Goal: Information Seeking & Learning: Learn about a topic

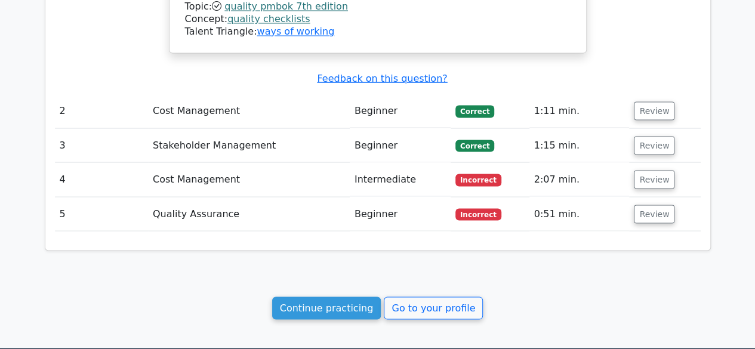
scroll to position [1135, 0]
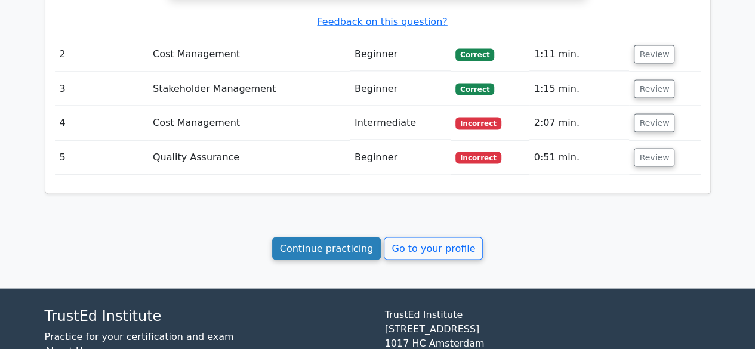
click at [337, 238] on link "Continue practicing" at bounding box center [326, 249] width 109 height 23
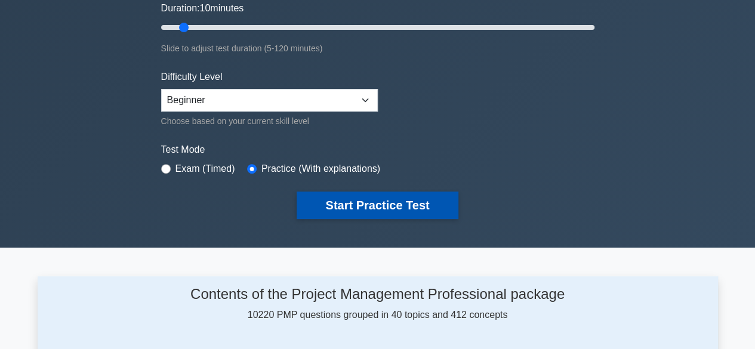
scroll to position [299, 0]
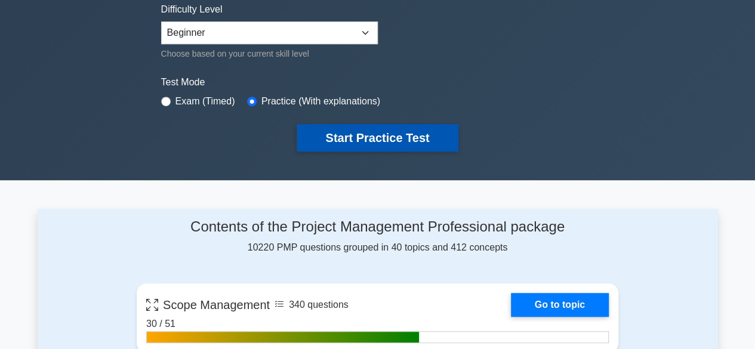
click at [379, 143] on button "Start Practice Test" at bounding box center [377, 137] width 161 height 27
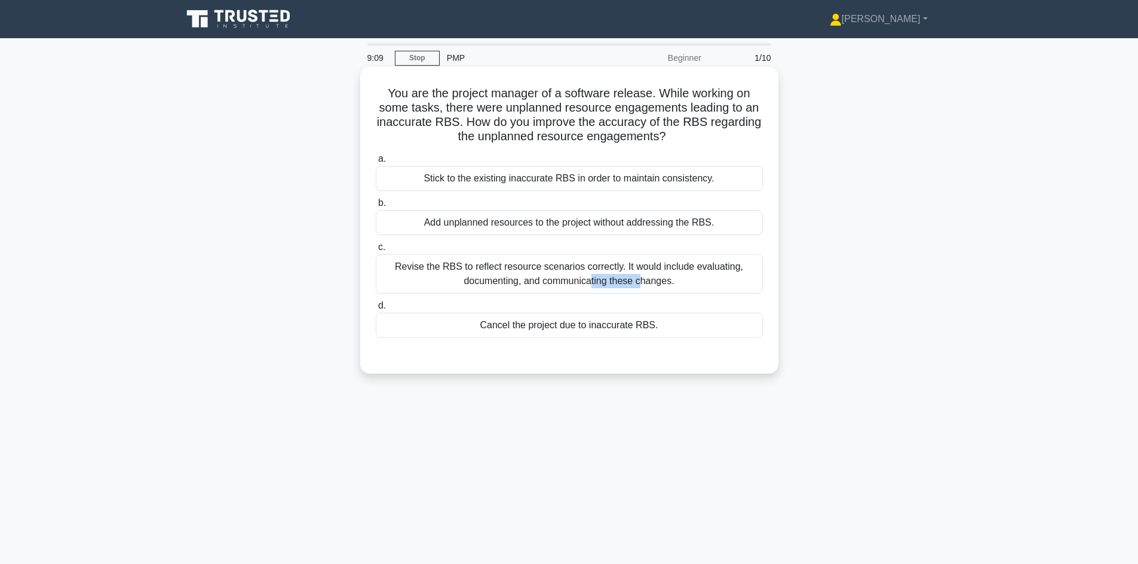
drag, startPoint x: 398, startPoint y: 268, endPoint x: 448, endPoint y: 269, distance: 50.8
click at [448, 269] on div "Revise the RBS to reflect resource scenarios correctly. It would include evalua…" at bounding box center [569, 273] width 387 height 39
click at [417, 270] on div "Revise the RBS to reflect resource scenarios correctly. It would include evalua…" at bounding box center [569, 273] width 387 height 39
click at [376, 251] on input "c. Revise the RBS to reflect resource scenarios correctly. It would include eva…" at bounding box center [376, 248] width 0 height 8
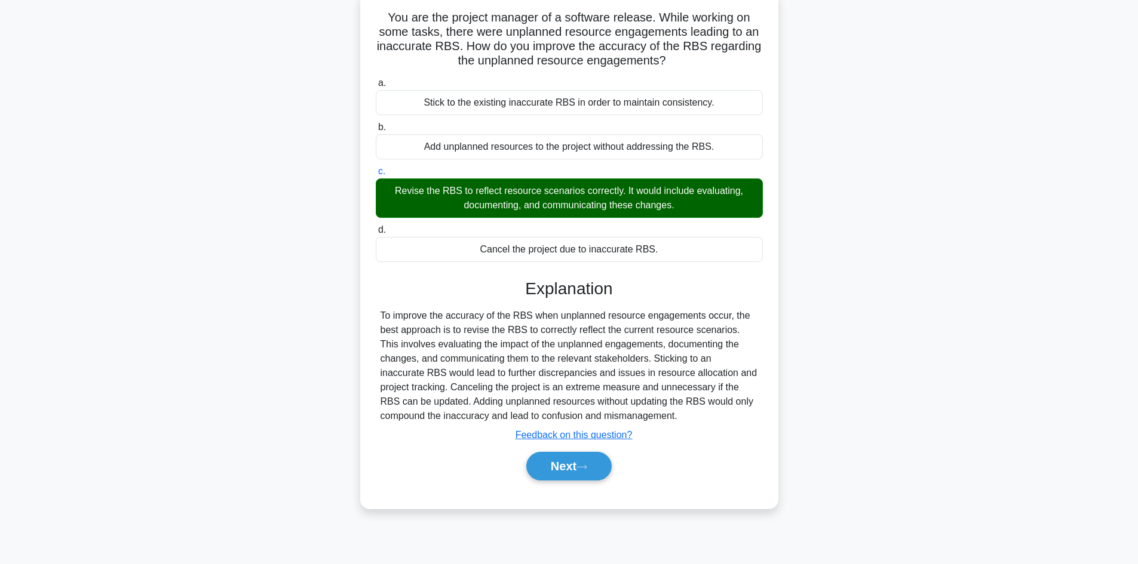
scroll to position [81, 0]
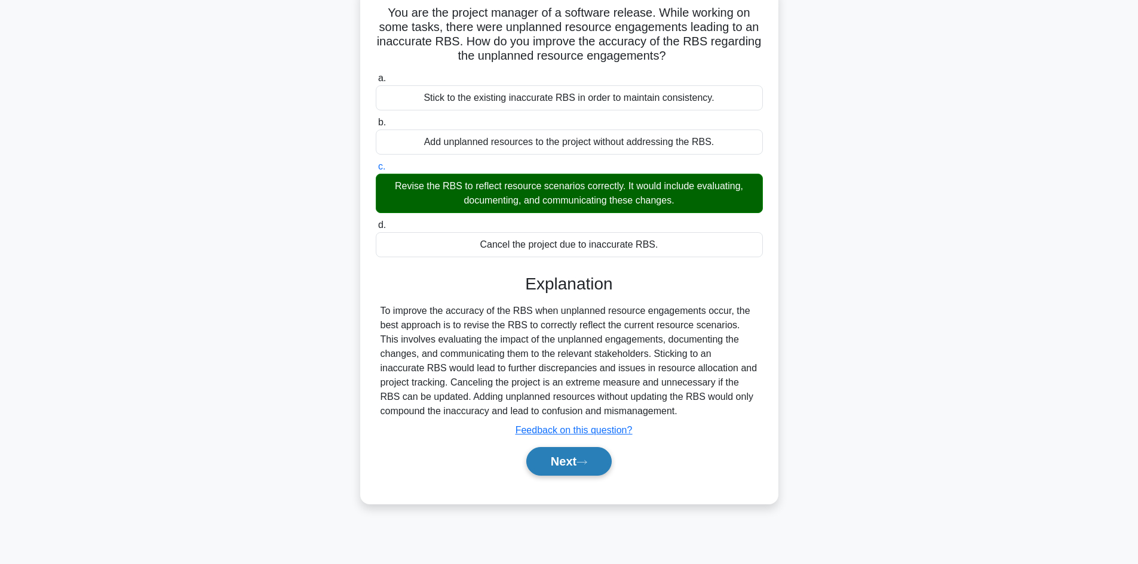
click at [555, 349] on button "Next" at bounding box center [568, 461] width 85 height 29
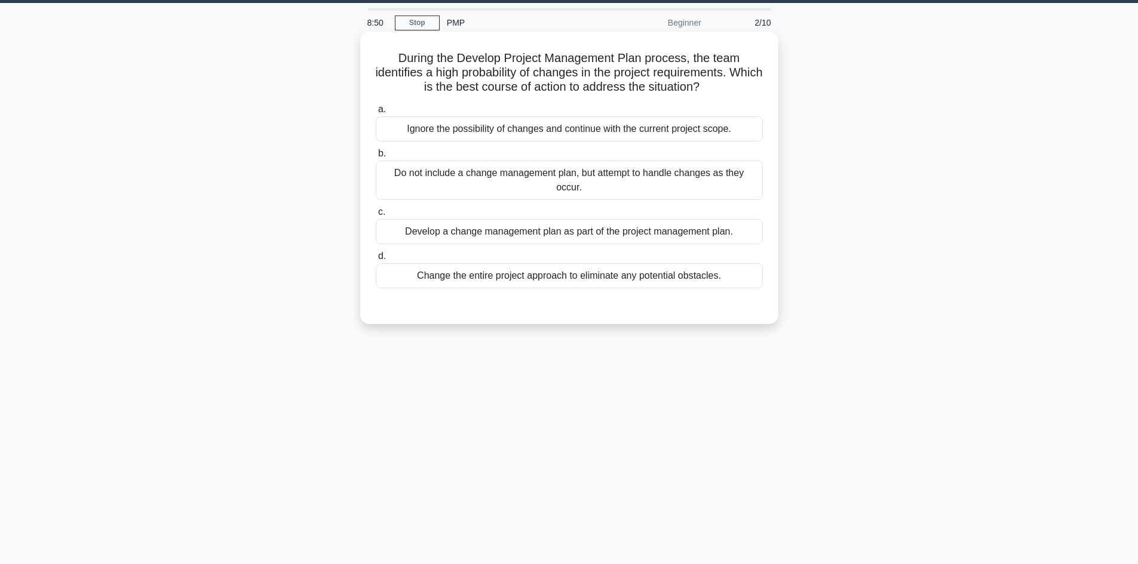
scroll to position [0, 0]
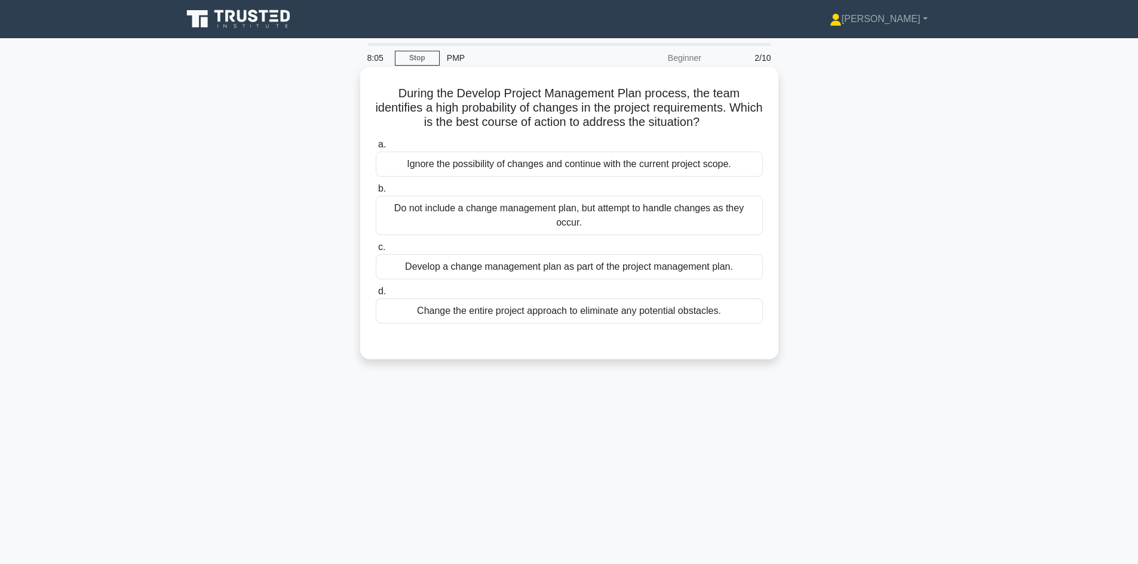
click at [600, 272] on div "Develop a change management plan as part of the project management plan." at bounding box center [569, 266] width 387 height 25
click at [376, 251] on input "c. Develop a change management plan as part of the project management plan." at bounding box center [376, 248] width 0 height 8
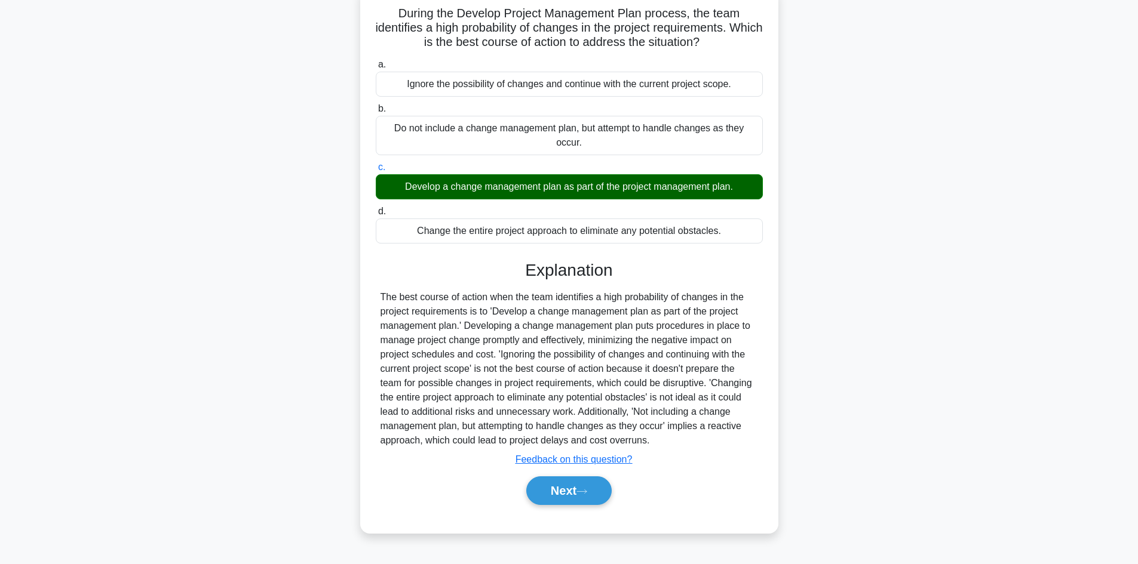
scroll to position [81, 0]
click at [555, 349] on button "Next" at bounding box center [568, 490] width 85 height 29
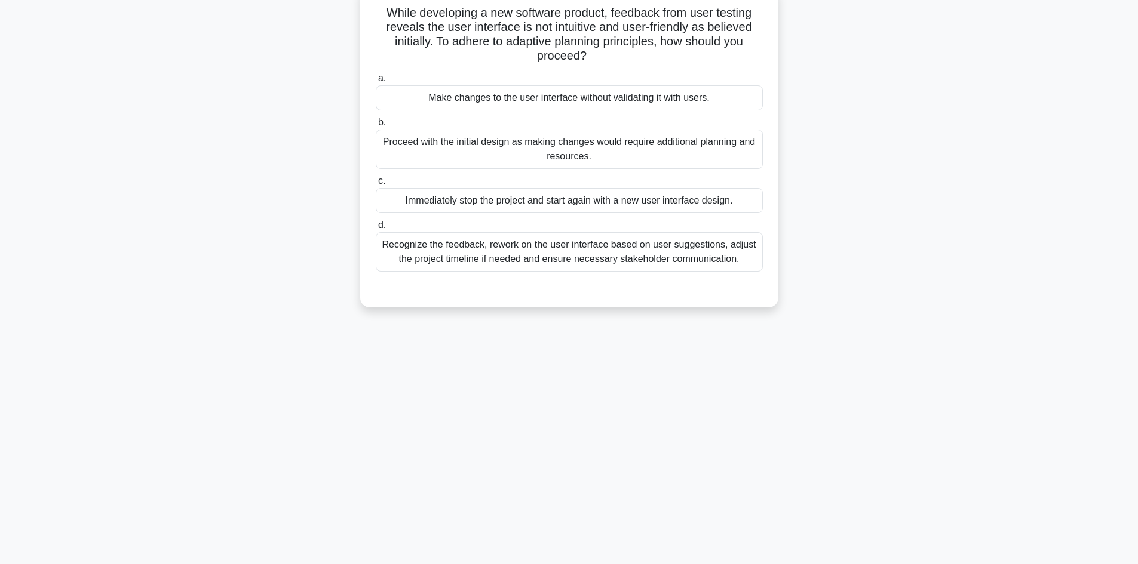
click at [540, 255] on div "Recognize the feedback, rework on the user interface based on user suggestions,…" at bounding box center [569, 251] width 387 height 39
click at [376, 229] on input "d. Recognize the feedback, rework on the user interface based on user suggestio…" at bounding box center [376, 226] width 0 height 8
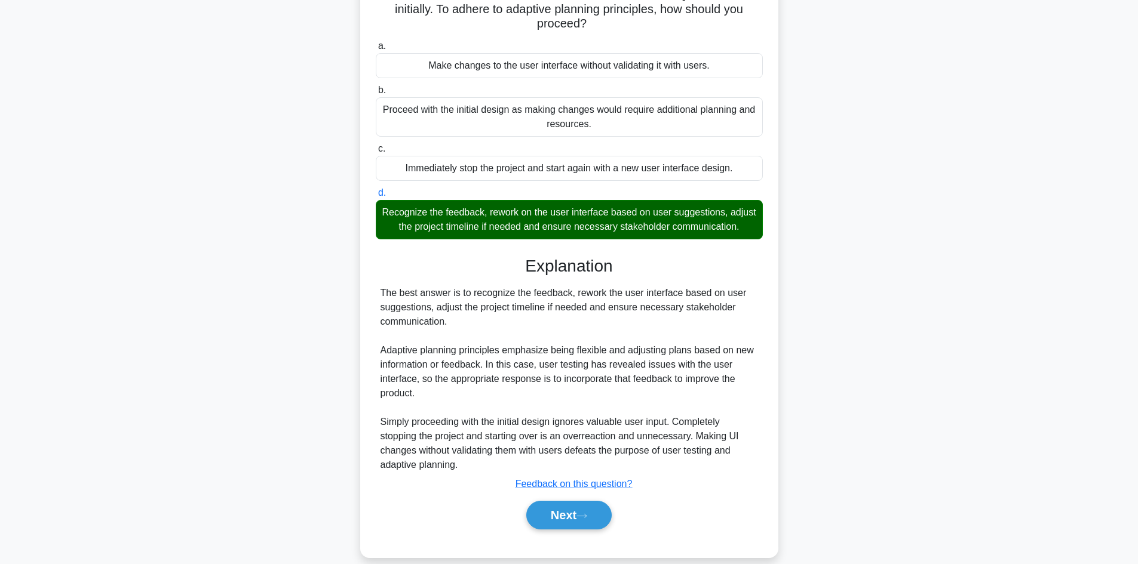
scroll to position [144, 0]
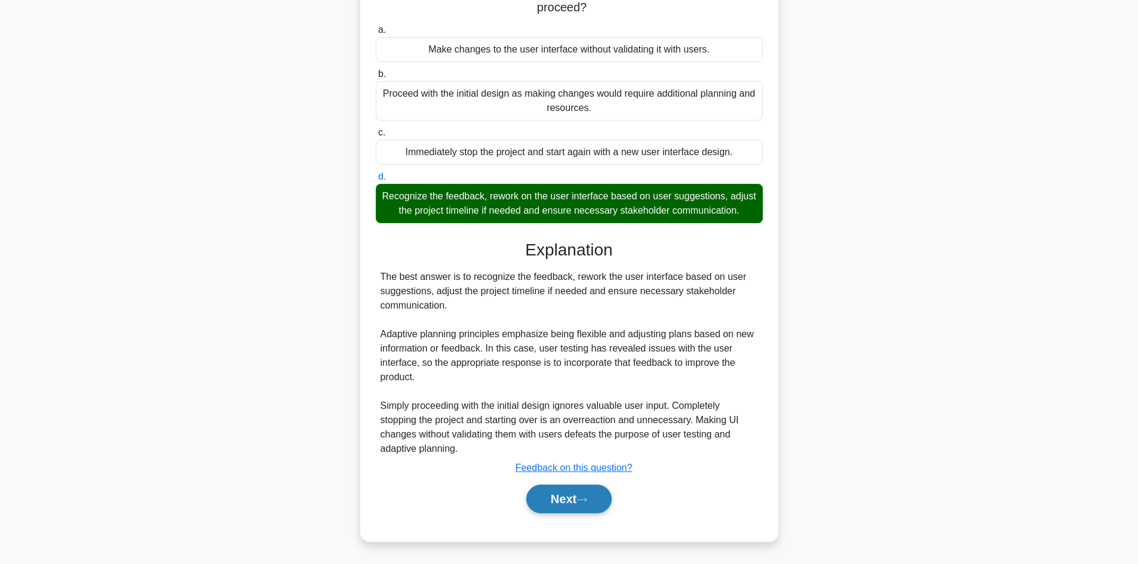
click at [571, 349] on button "Next" at bounding box center [568, 499] width 85 height 29
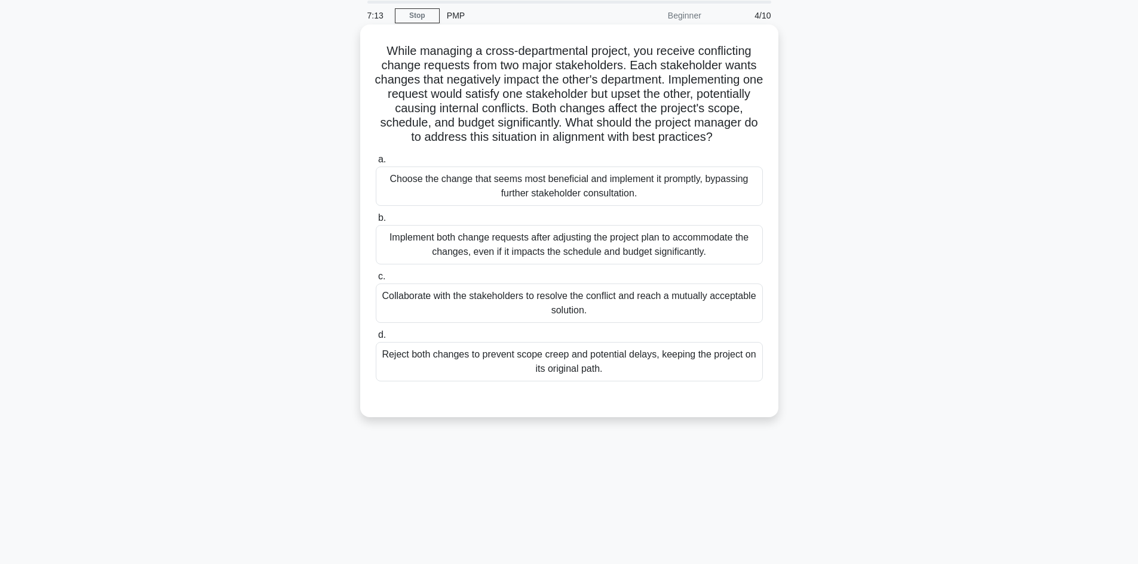
scroll to position [21, 0]
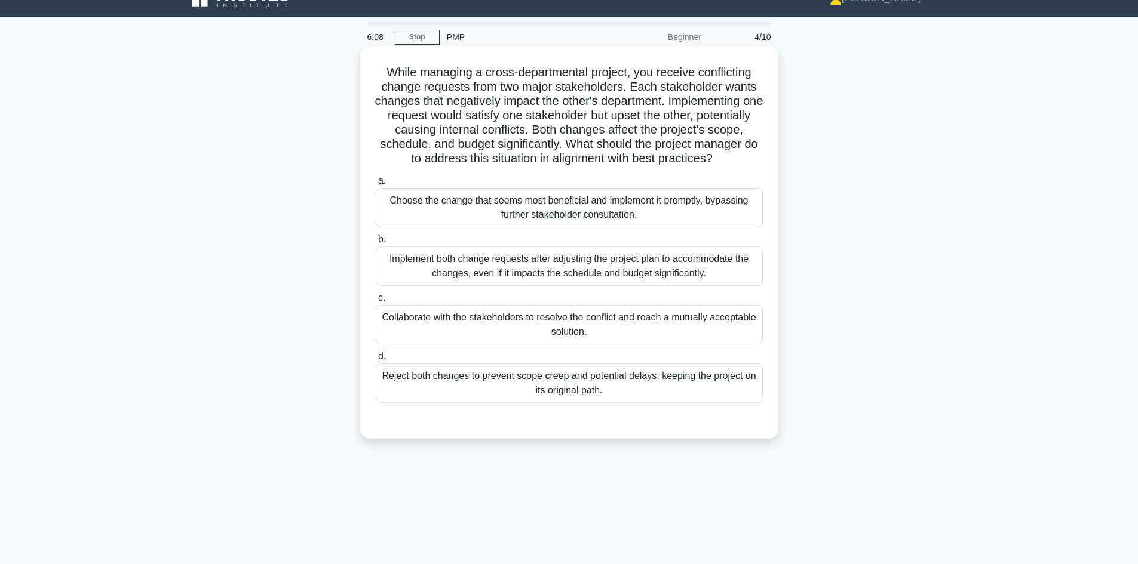
click at [587, 344] on div "Collaborate with the stakeholders to resolve the conflict and reach a mutually …" at bounding box center [569, 324] width 387 height 39
click at [376, 302] on input "c. Collaborate with the stakeholders to resolve the conflict and reach a mutual…" at bounding box center [376, 298] width 0 height 8
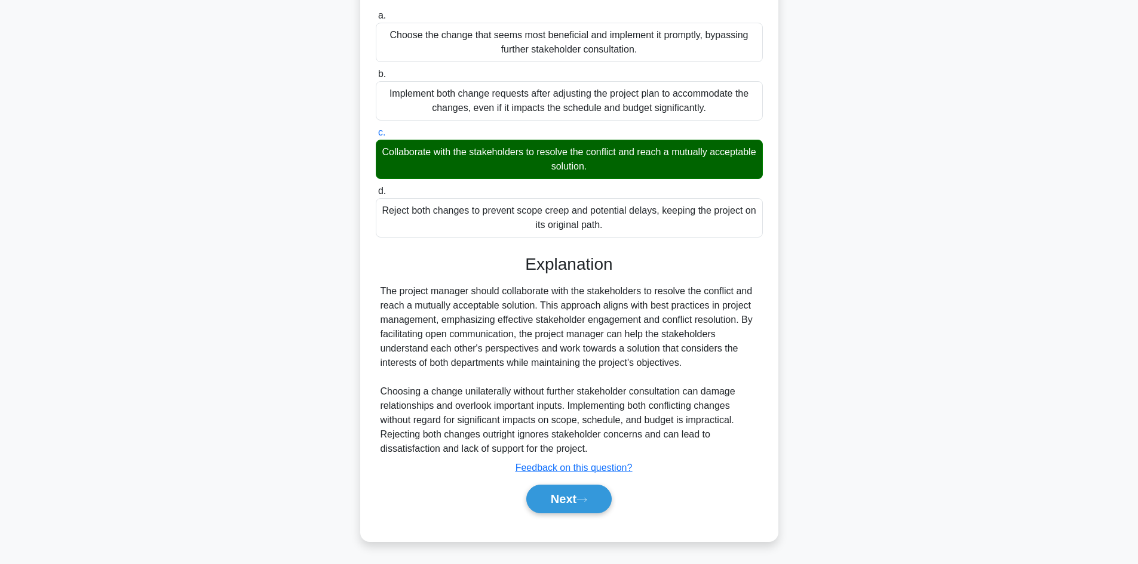
scroll to position [201, 0]
click at [557, 349] on button "Next" at bounding box center [568, 499] width 85 height 29
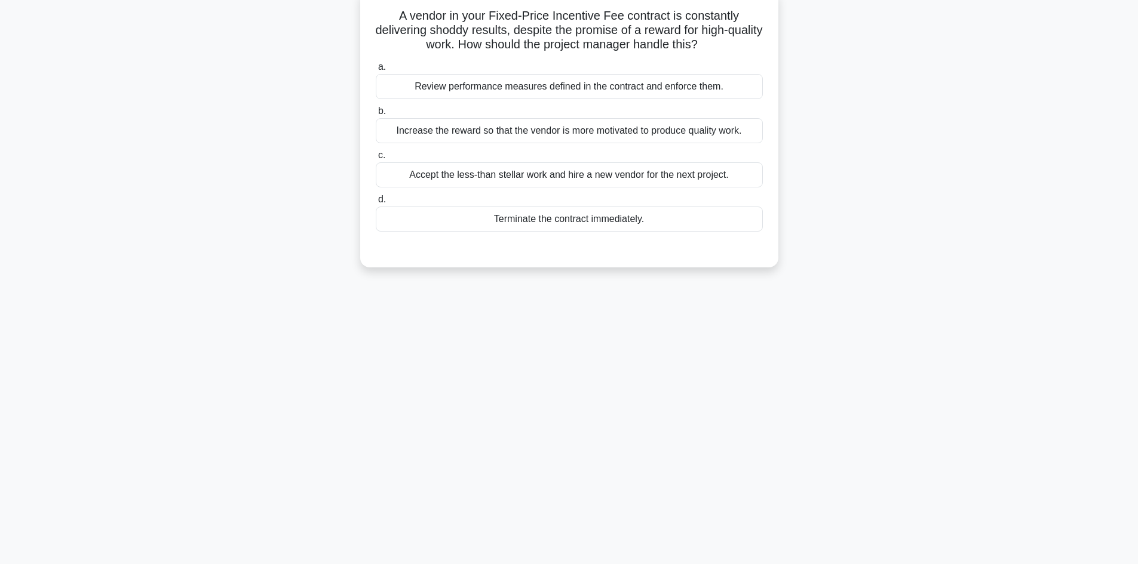
scroll to position [0, 0]
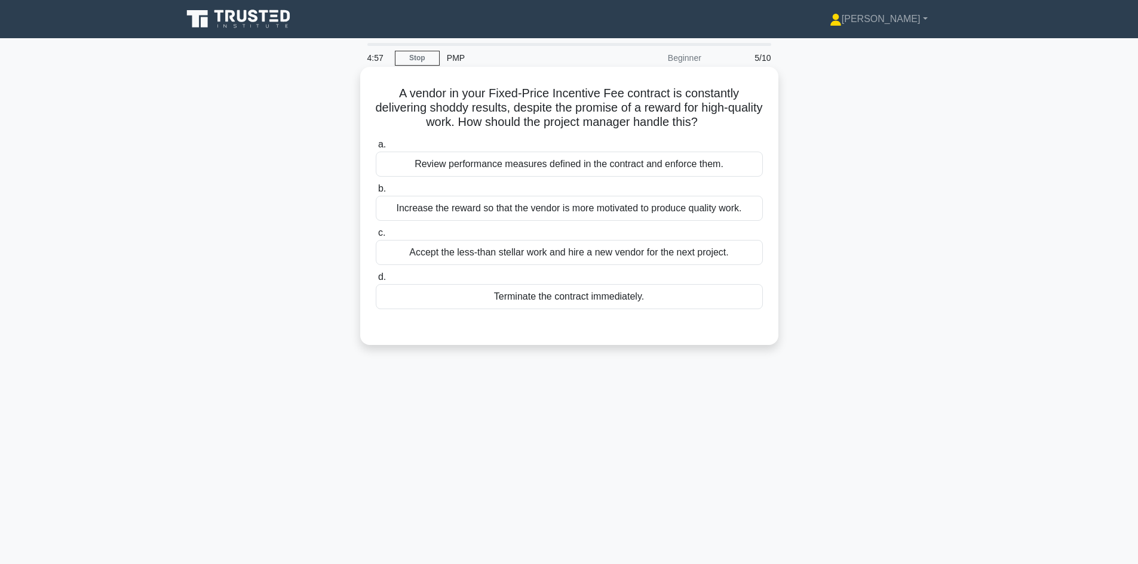
click at [603, 164] on div "Review performance measures defined in the contract and enforce them." at bounding box center [569, 164] width 387 height 25
click at [376, 149] on input "a. Review performance measures defined in the contract and enforce them." at bounding box center [376, 145] width 0 height 8
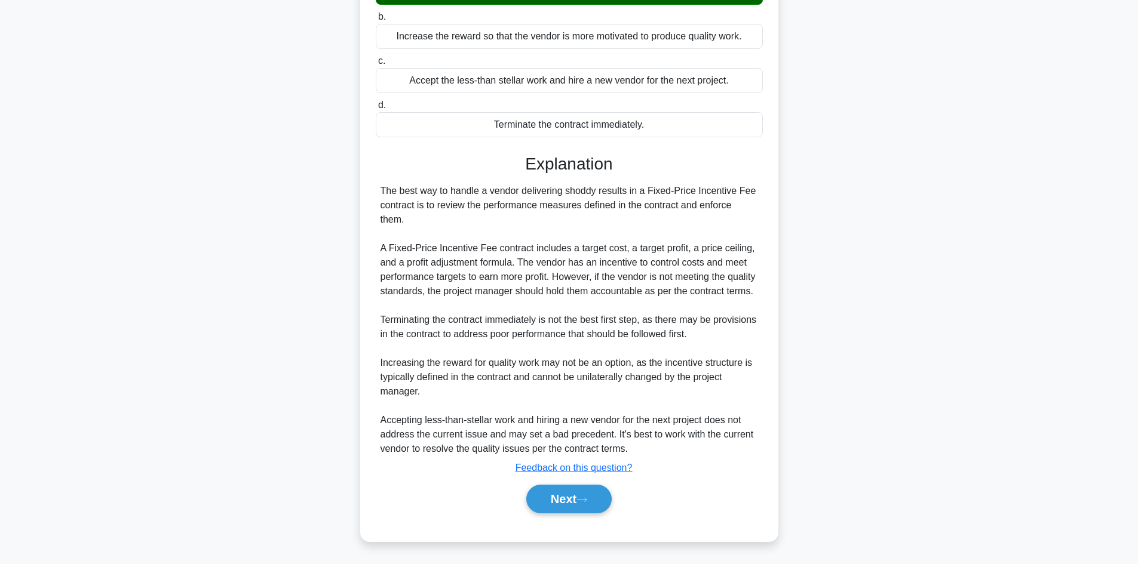
scroll to position [187, 0]
click at [563, 349] on button "Next" at bounding box center [568, 499] width 85 height 29
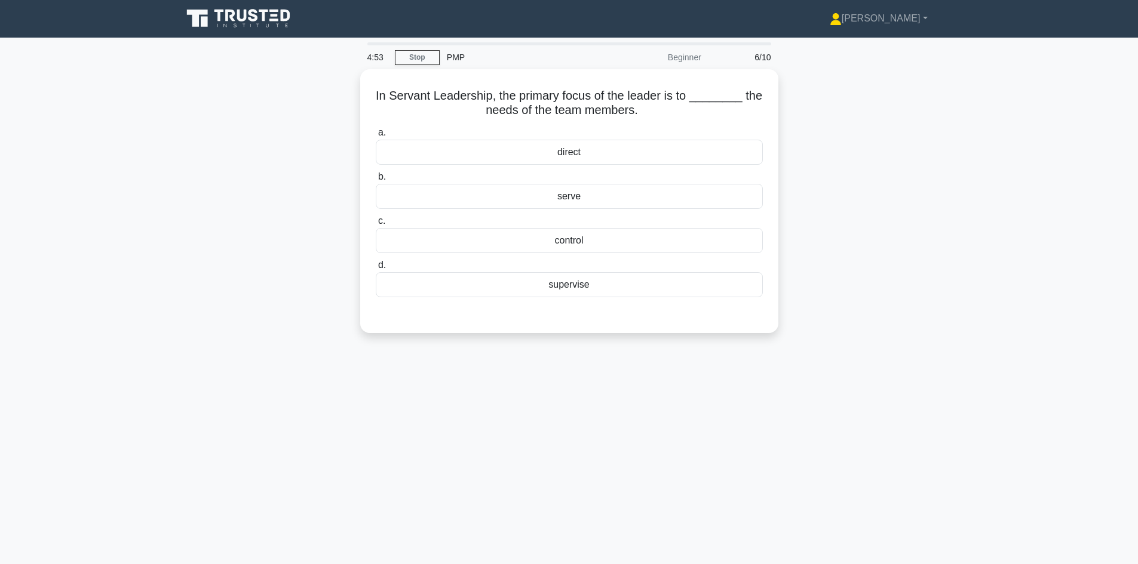
scroll to position [0, 0]
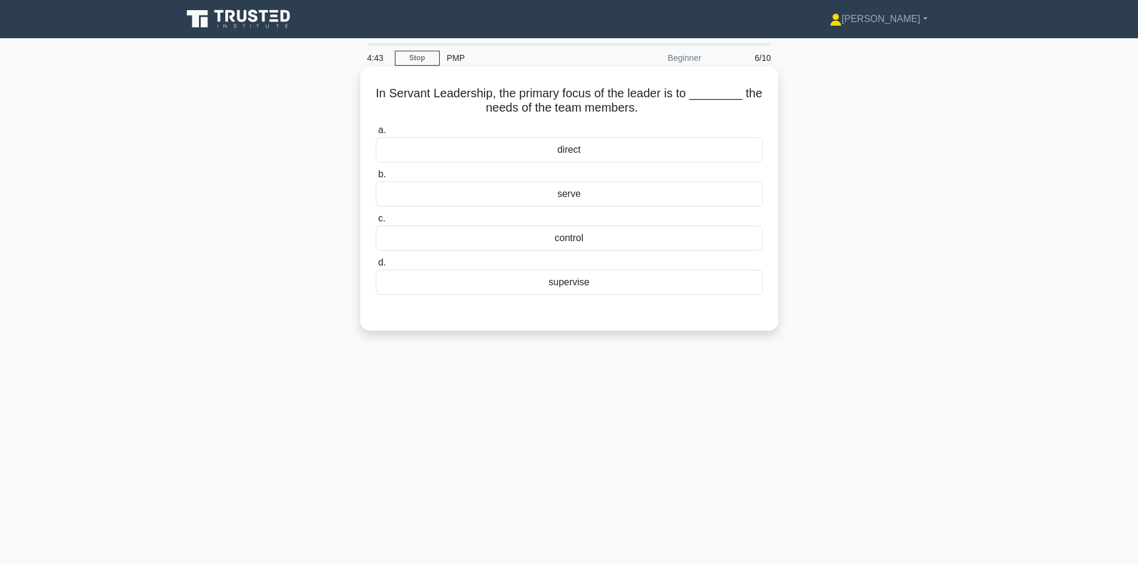
click at [570, 195] on div "serve" at bounding box center [569, 194] width 387 height 25
click at [376, 179] on input "b. serve" at bounding box center [376, 175] width 0 height 8
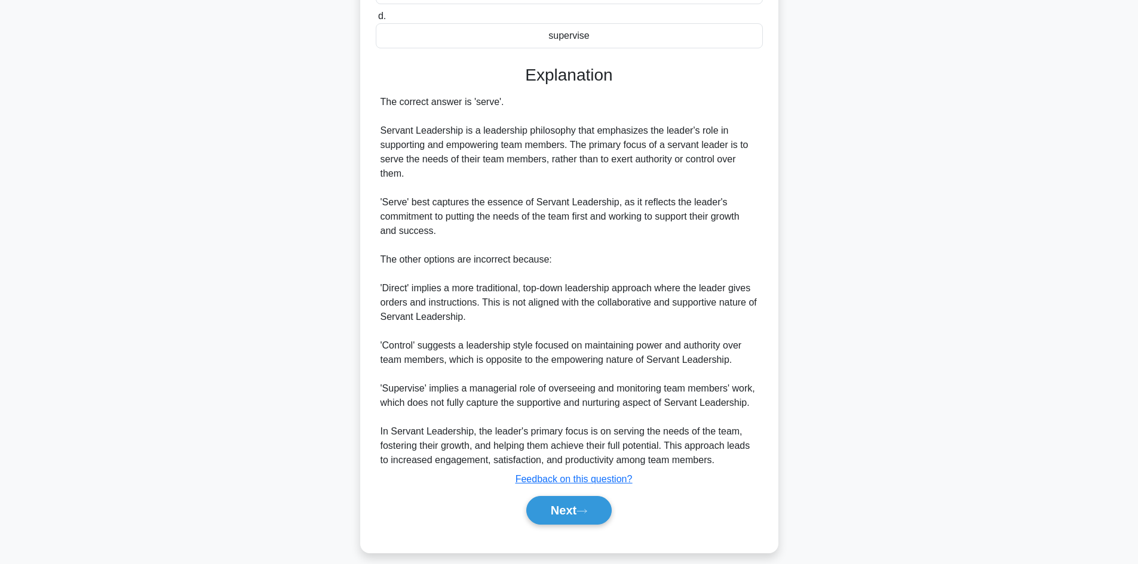
scroll to position [259, 0]
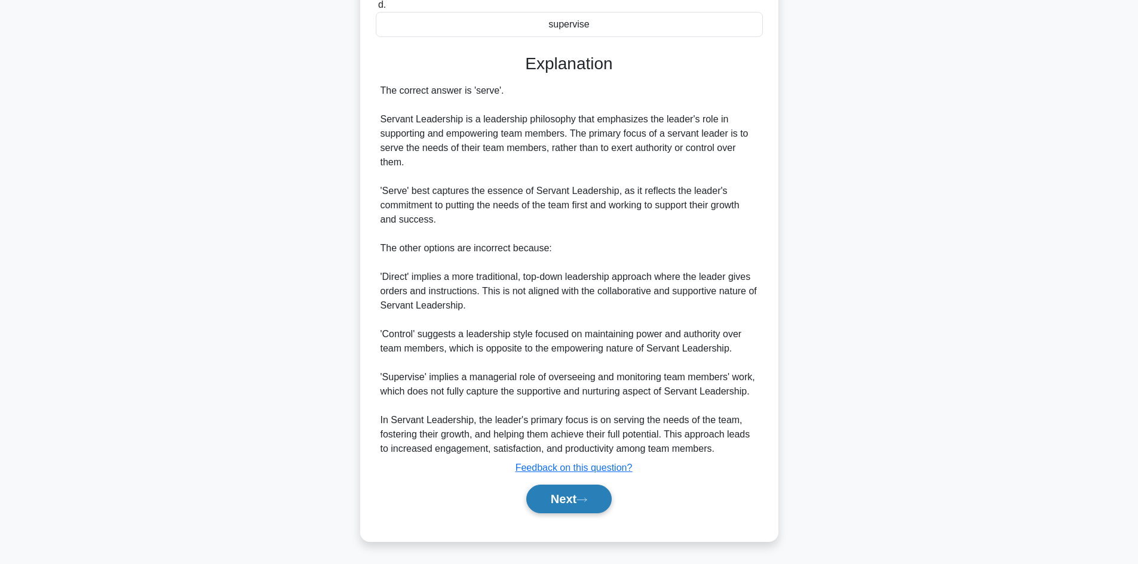
click at [566, 349] on button "Next" at bounding box center [568, 499] width 85 height 29
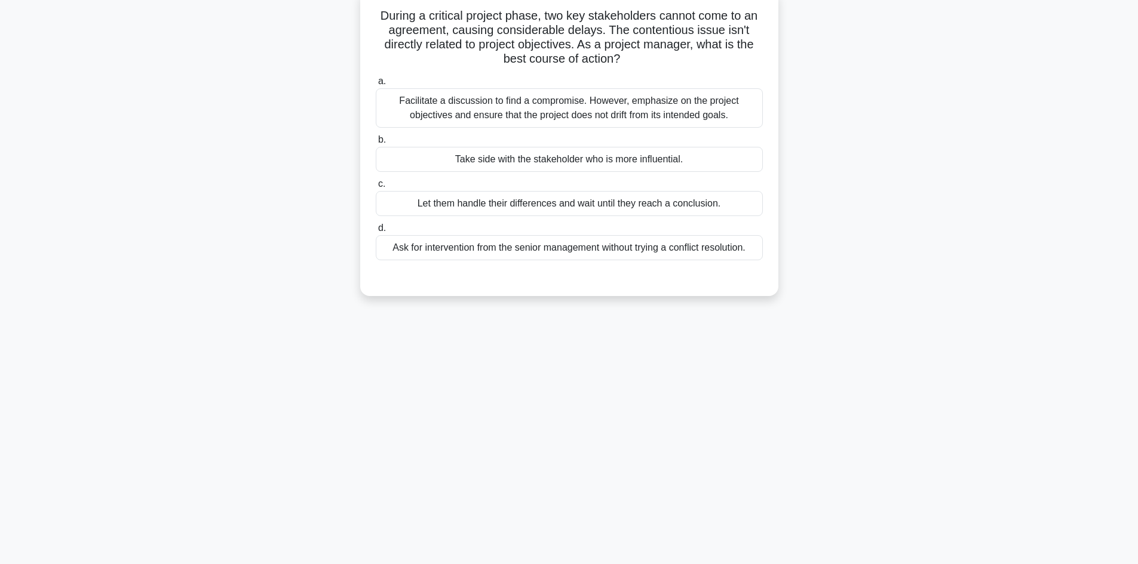
scroll to position [0, 0]
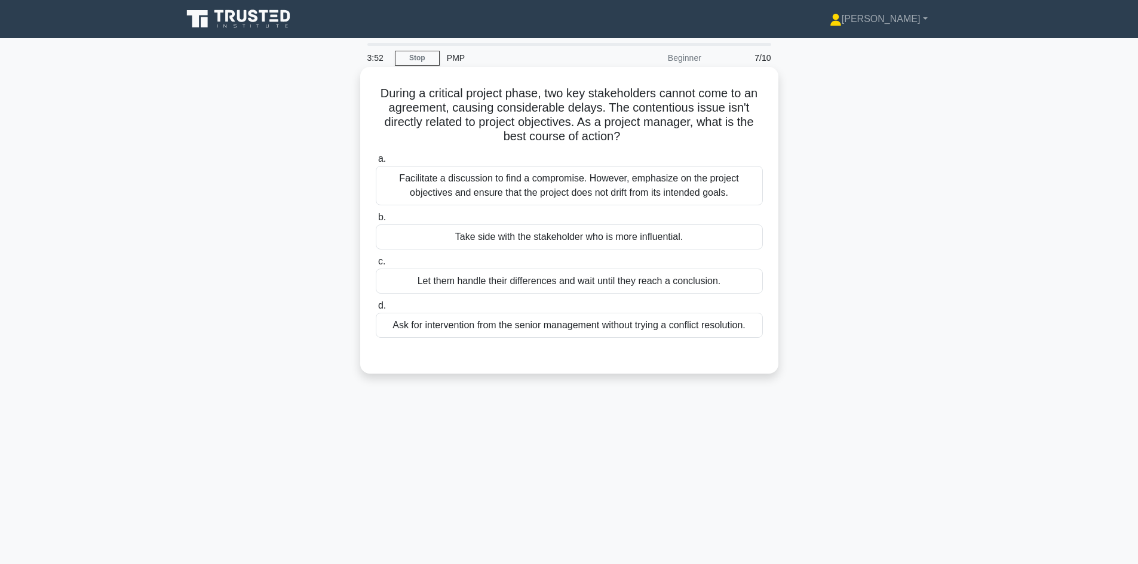
click at [554, 180] on div "Facilitate a discussion to find a compromise. However, emphasize on the project…" at bounding box center [569, 185] width 387 height 39
click at [376, 163] on input "a. Facilitate a discussion to find a compromise. However, emphasize on the proj…" at bounding box center [376, 159] width 0 height 8
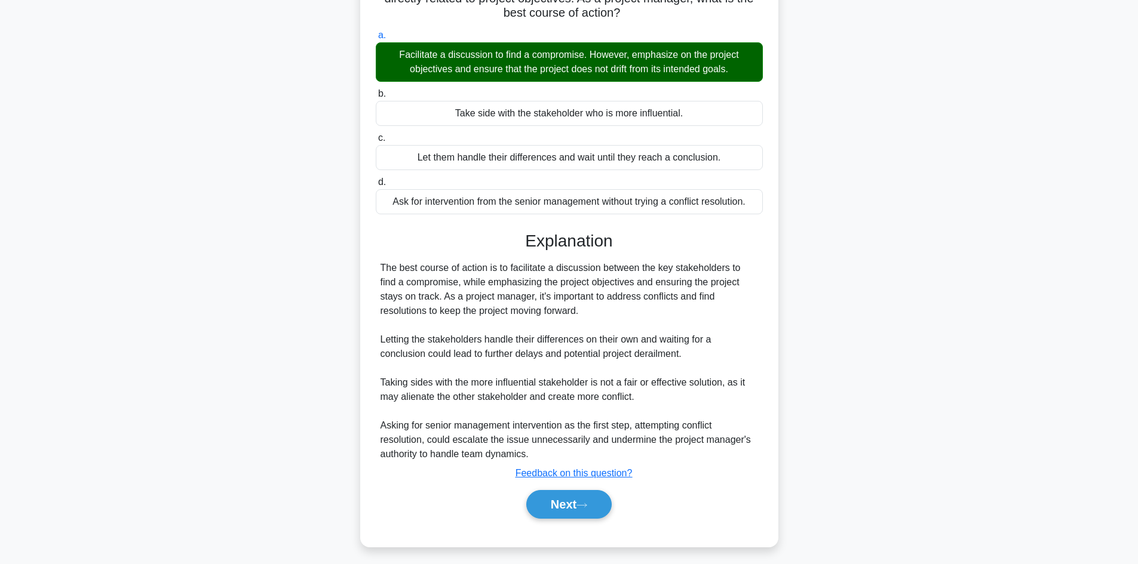
scroll to position [130, 0]
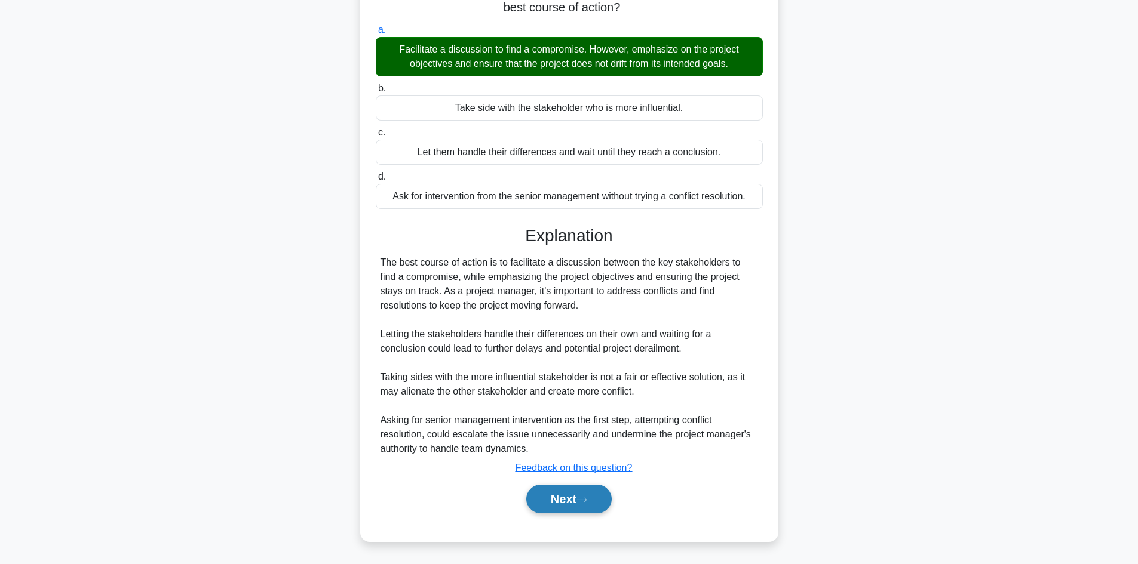
click at [556, 349] on button "Next" at bounding box center [568, 499] width 85 height 29
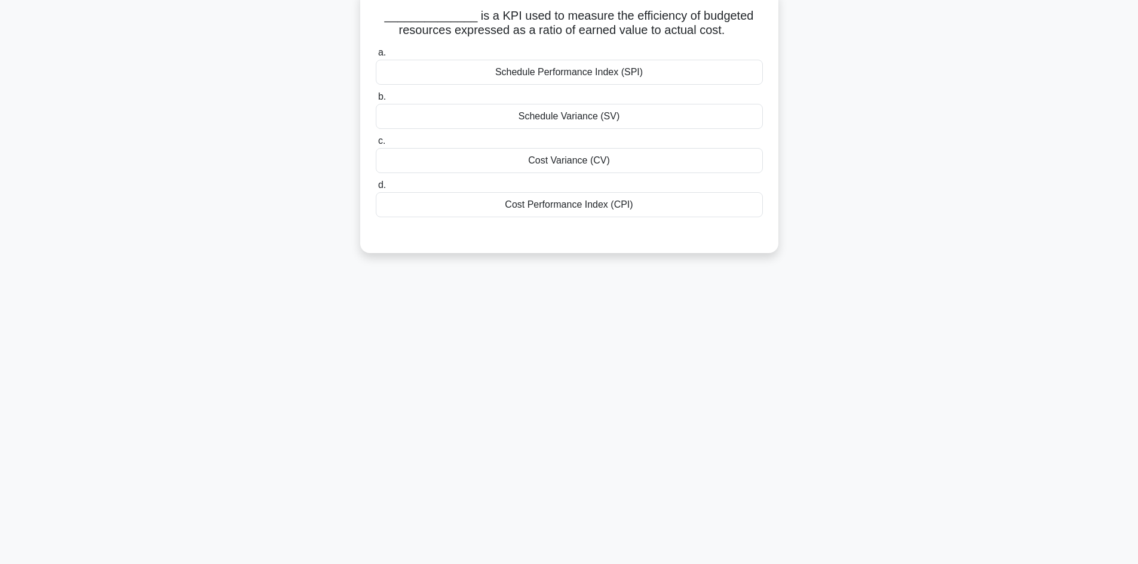
scroll to position [0, 0]
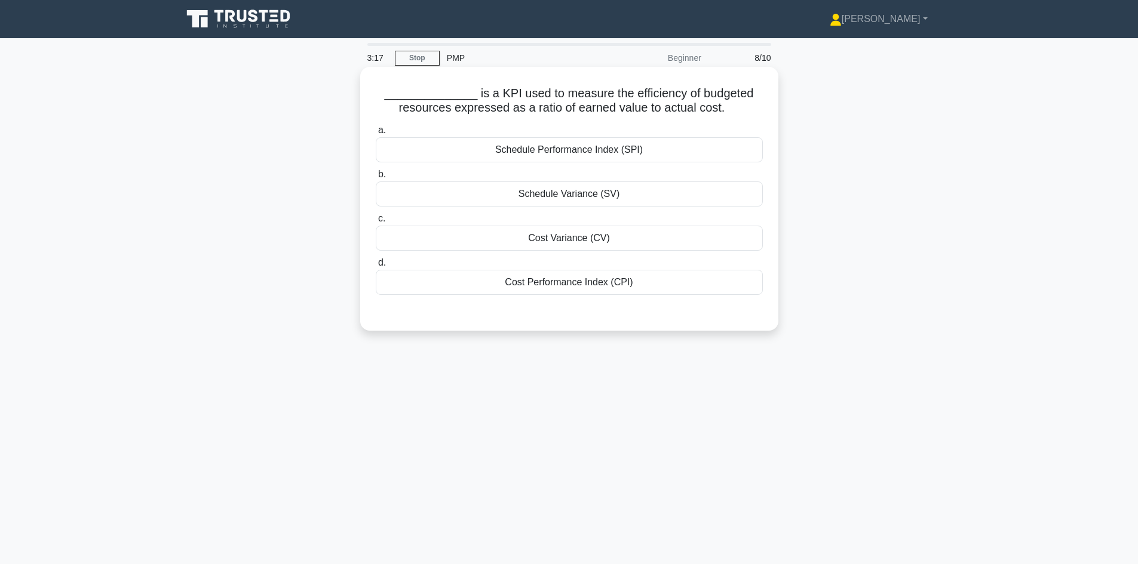
click at [573, 284] on div "Cost Performance Index (CPI)" at bounding box center [569, 282] width 387 height 25
click at [376, 267] on input "d. Cost Performance Index (CPI)" at bounding box center [376, 263] width 0 height 8
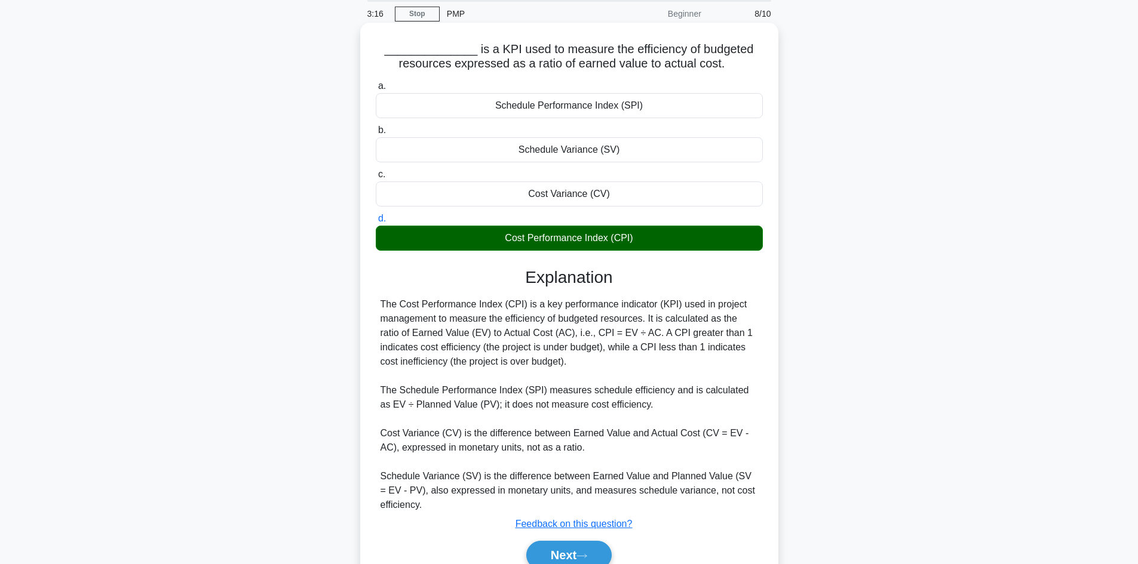
scroll to position [101, 0]
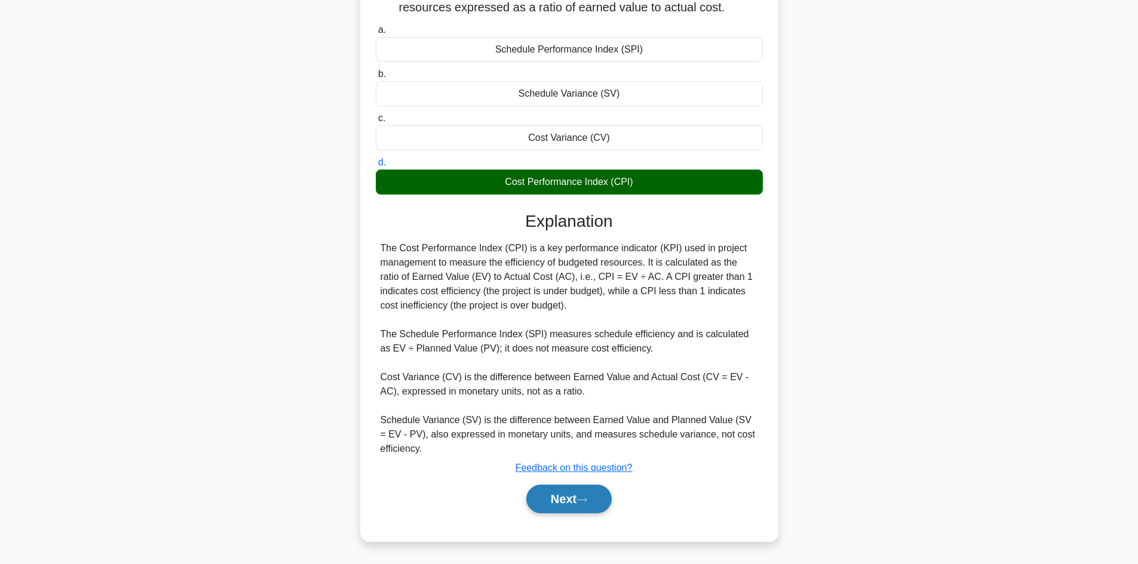
click at [552, 349] on button "Next" at bounding box center [568, 499] width 85 height 29
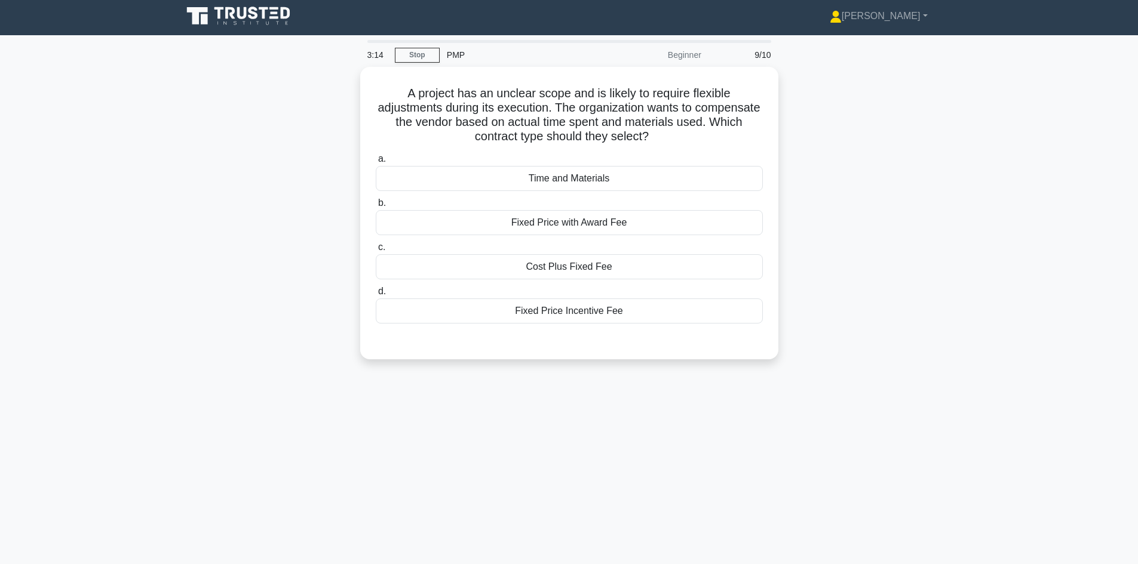
scroll to position [0, 0]
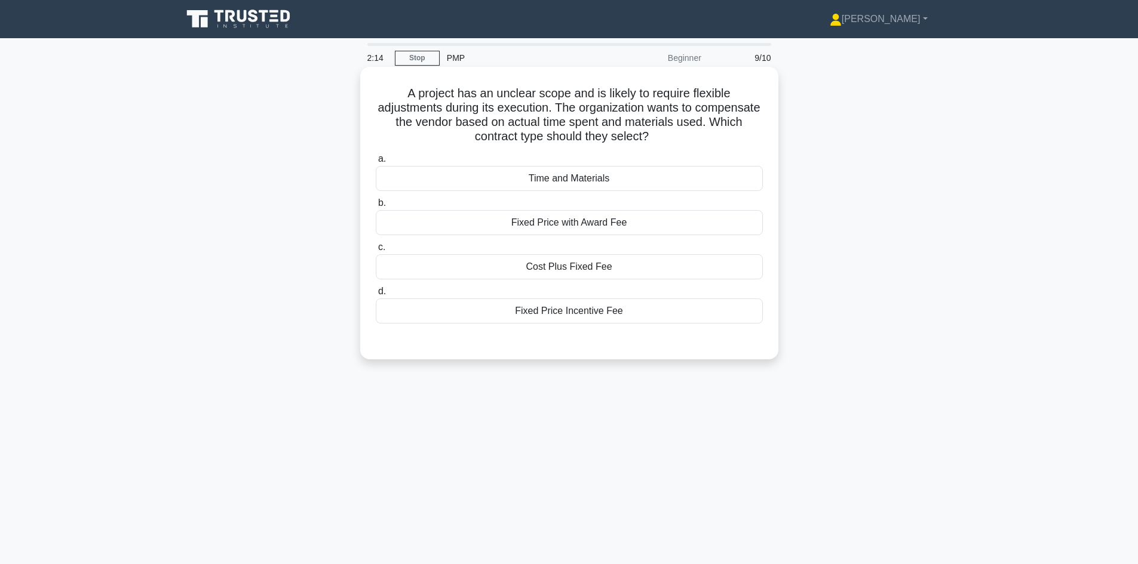
click at [605, 179] on div "Time and Materials" at bounding box center [569, 178] width 387 height 25
click at [376, 163] on input "a. Time and Materials" at bounding box center [376, 159] width 0 height 8
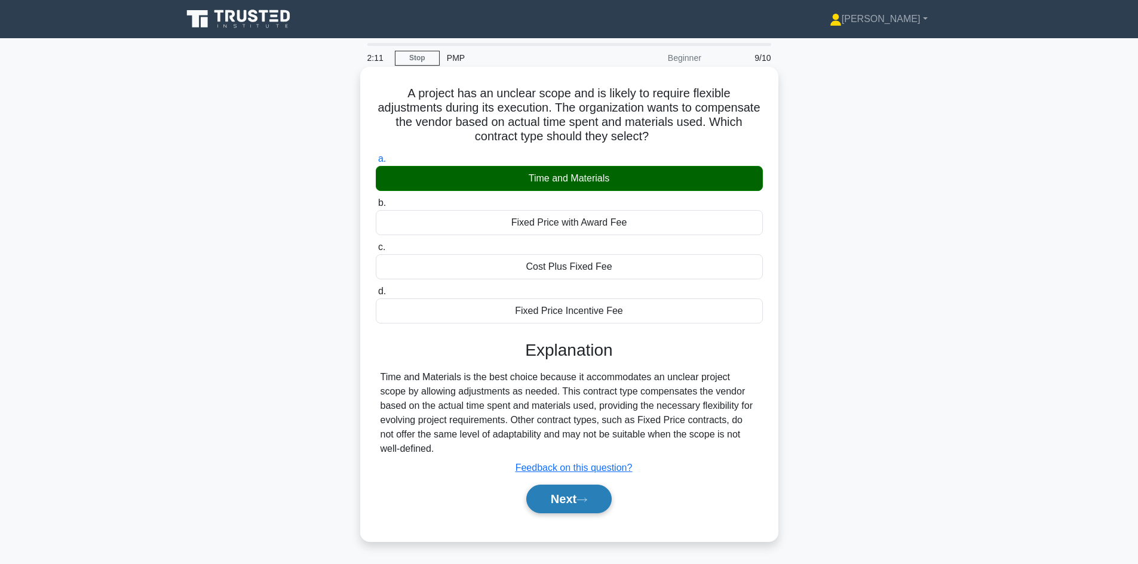
click at [554, 349] on button "Next" at bounding box center [568, 499] width 85 height 29
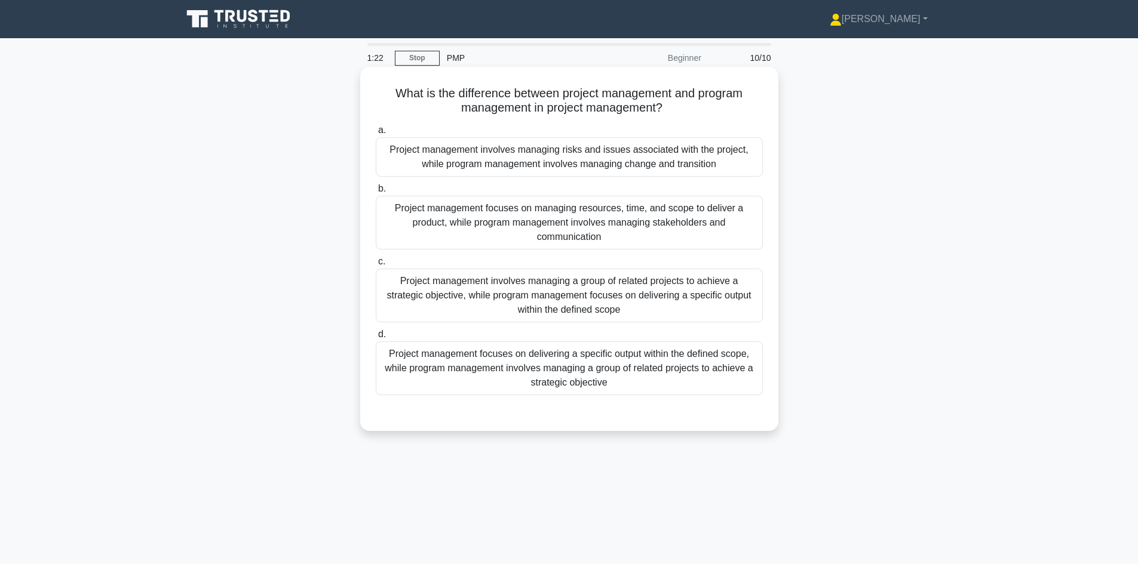
click at [604, 349] on div "Project management focuses on delivering a specific output within the defined s…" at bounding box center [569, 369] width 387 height 54
click at [376, 339] on input "d. Project management focuses on delivering a specific output within the define…" at bounding box center [376, 335] width 0 height 8
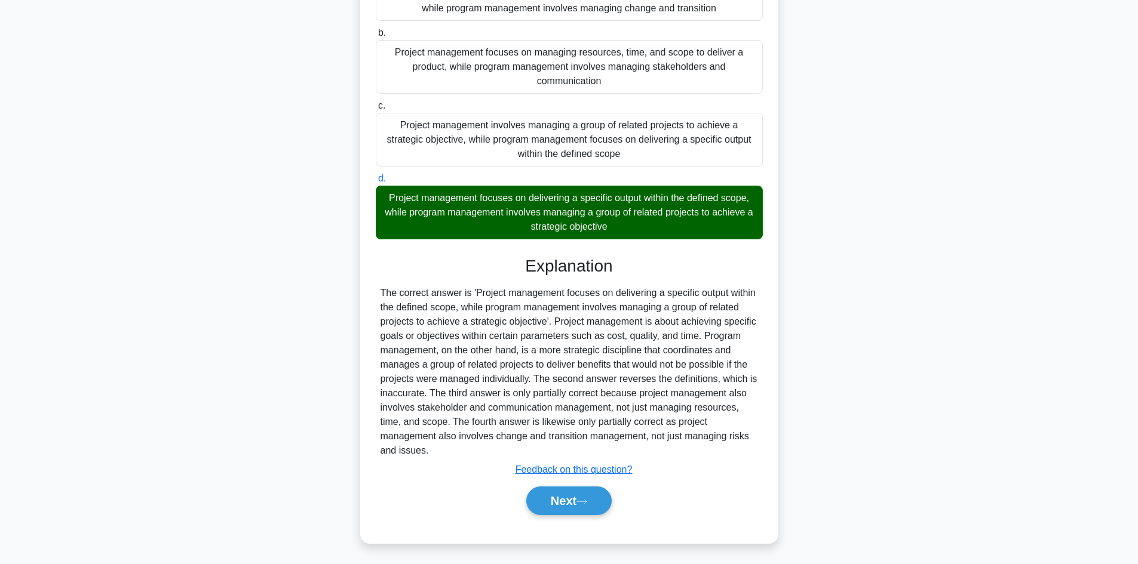
scroll to position [158, 0]
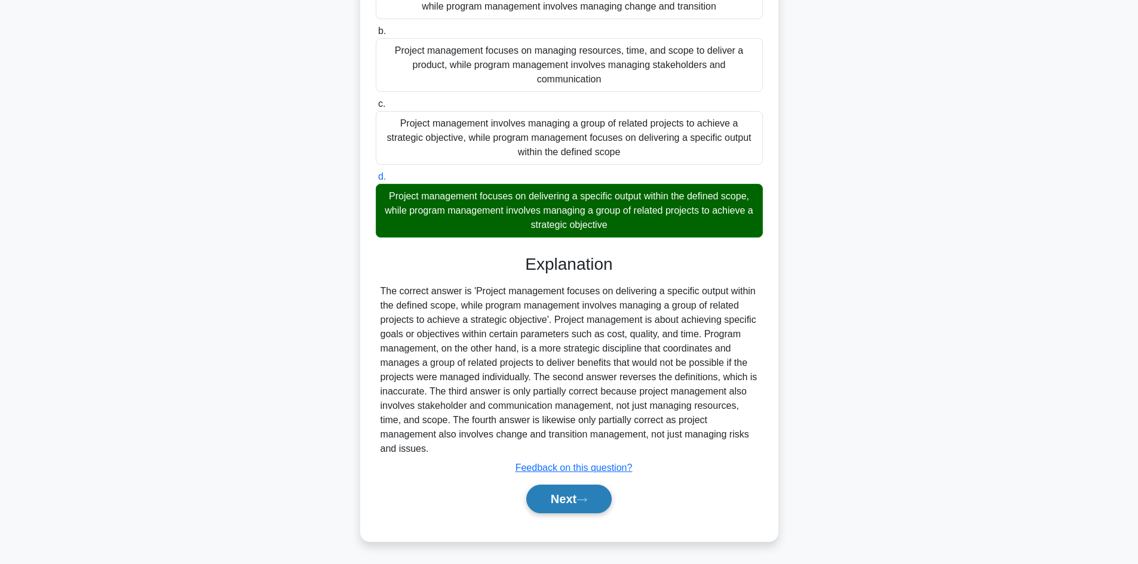
click at [570, 349] on button "Next" at bounding box center [568, 499] width 85 height 29
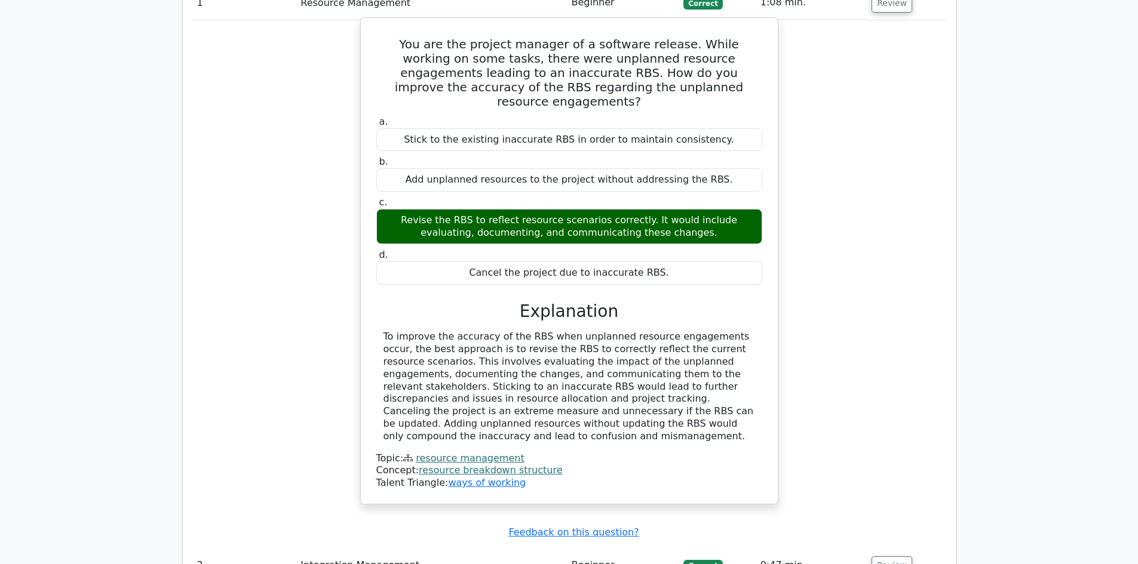
scroll to position [657, 0]
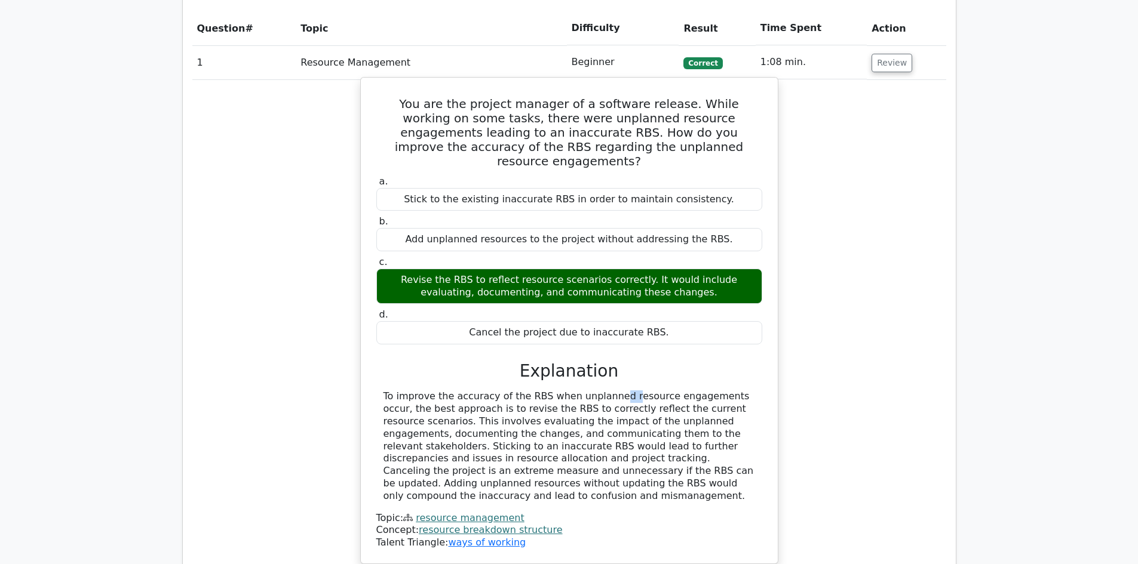
drag, startPoint x: 515, startPoint y: 380, endPoint x: 531, endPoint y: 382, distance: 16.2
click at [531, 391] on div "To improve the accuracy of the RBS when unplanned resource engagements occur, t…" at bounding box center [568, 447] width 371 height 112
copy div "RBS"
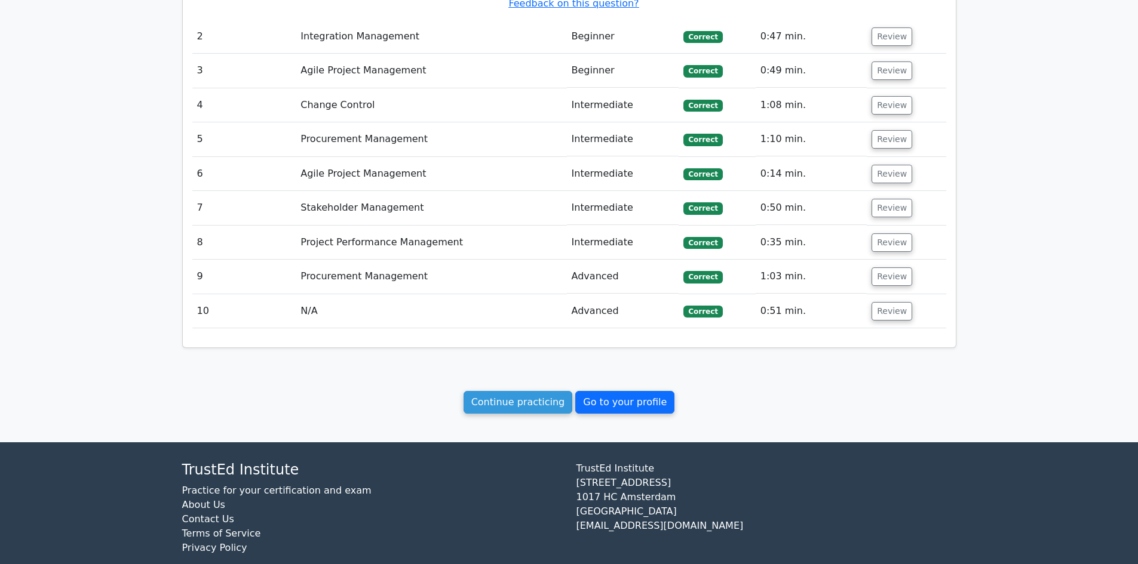
scroll to position [1250, 0]
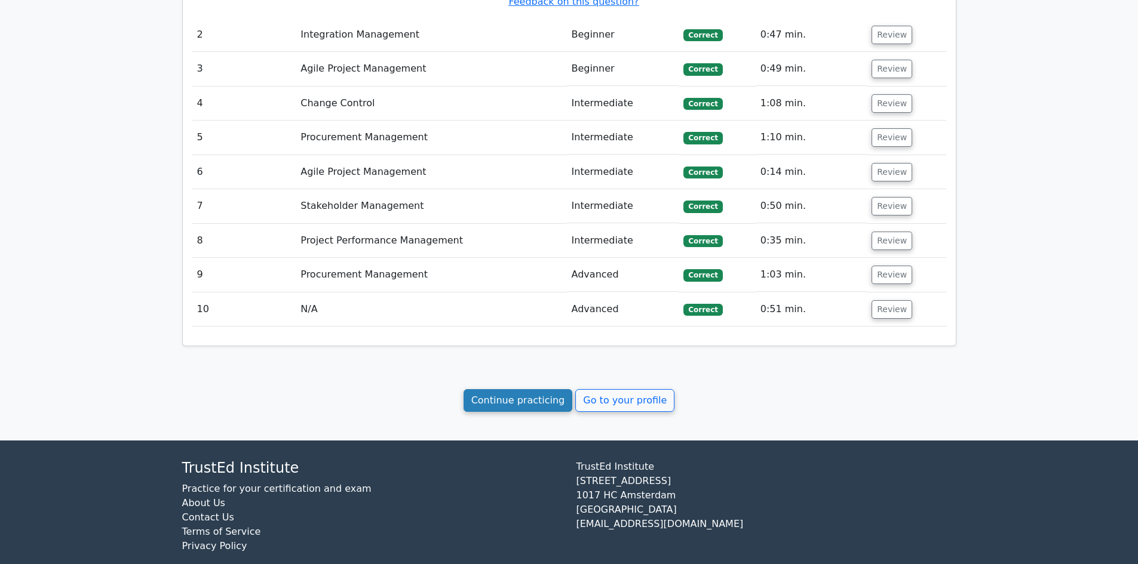
click at [534, 389] on link "Continue practicing" at bounding box center [517, 400] width 109 height 23
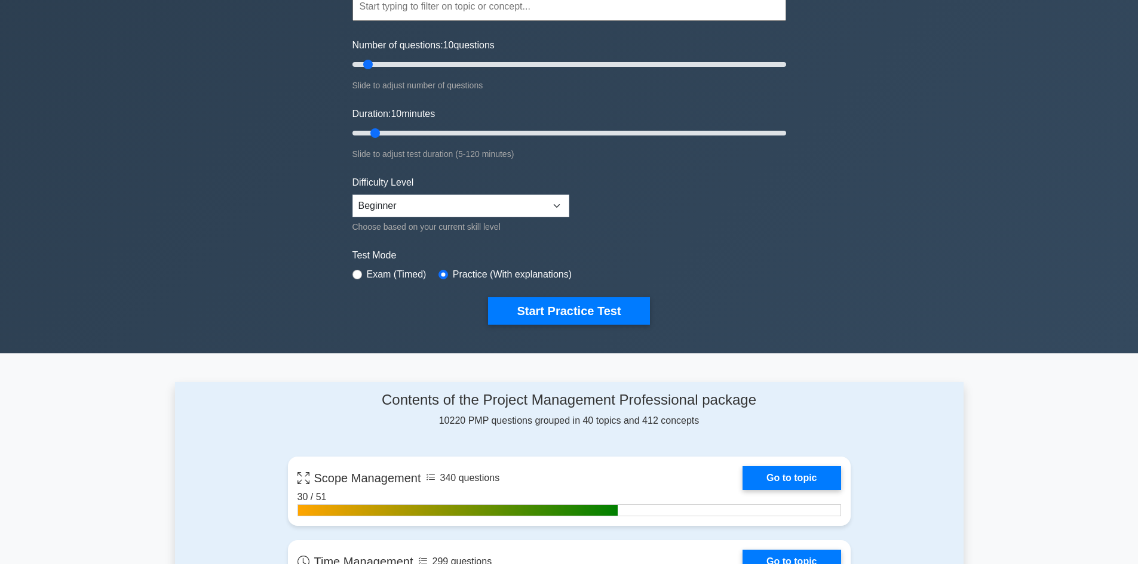
scroll to position [119, 0]
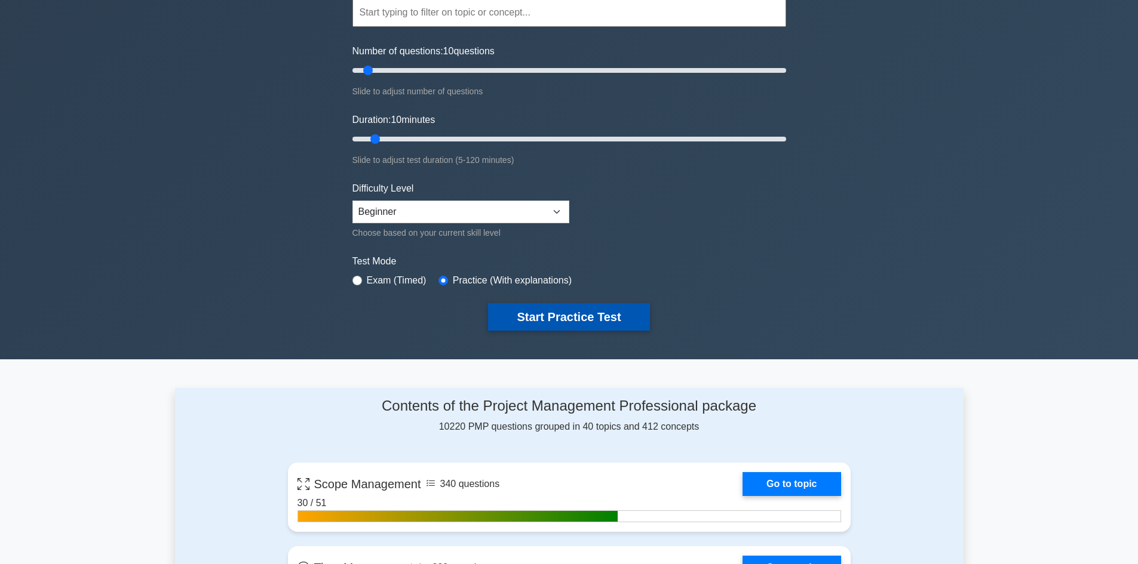
click at [561, 320] on button "Start Practice Test" at bounding box center [568, 316] width 161 height 27
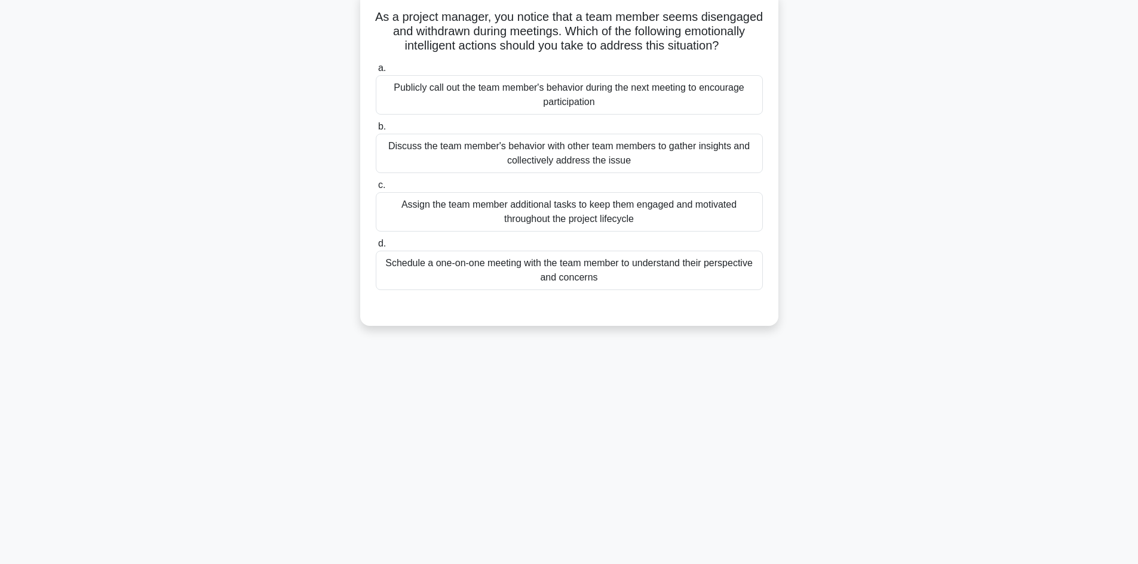
scroll to position [81, 0]
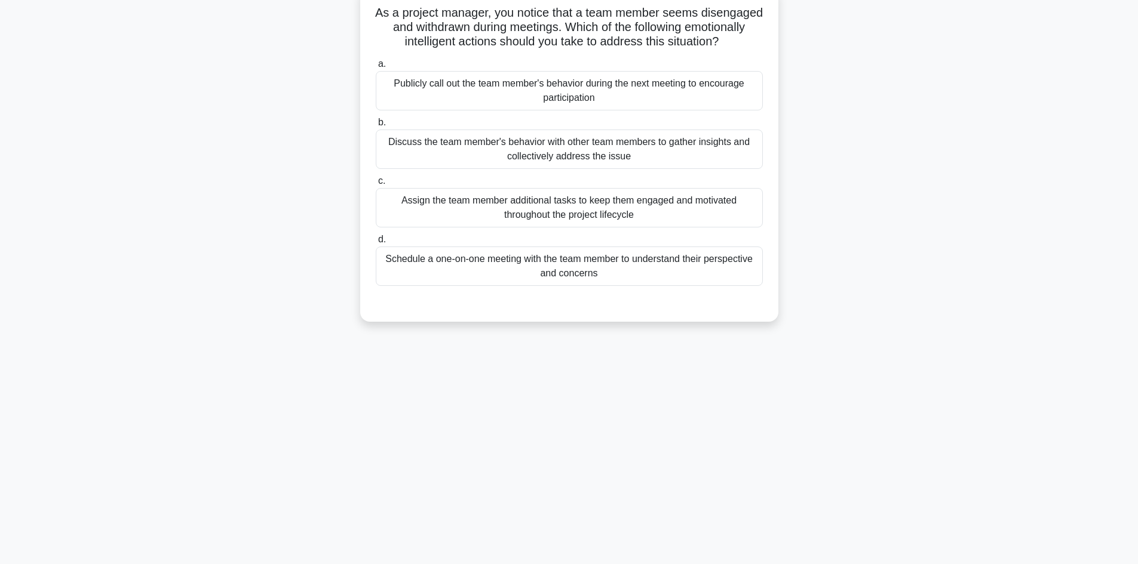
click at [558, 279] on div "Schedule a one-on-one meeting with the team member to understand their perspect…" at bounding box center [569, 266] width 387 height 39
click at [376, 244] on input "d. Schedule a one-on-one meeting with the team member to understand their persp…" at bounding box center [376, 240] width 0 height 8
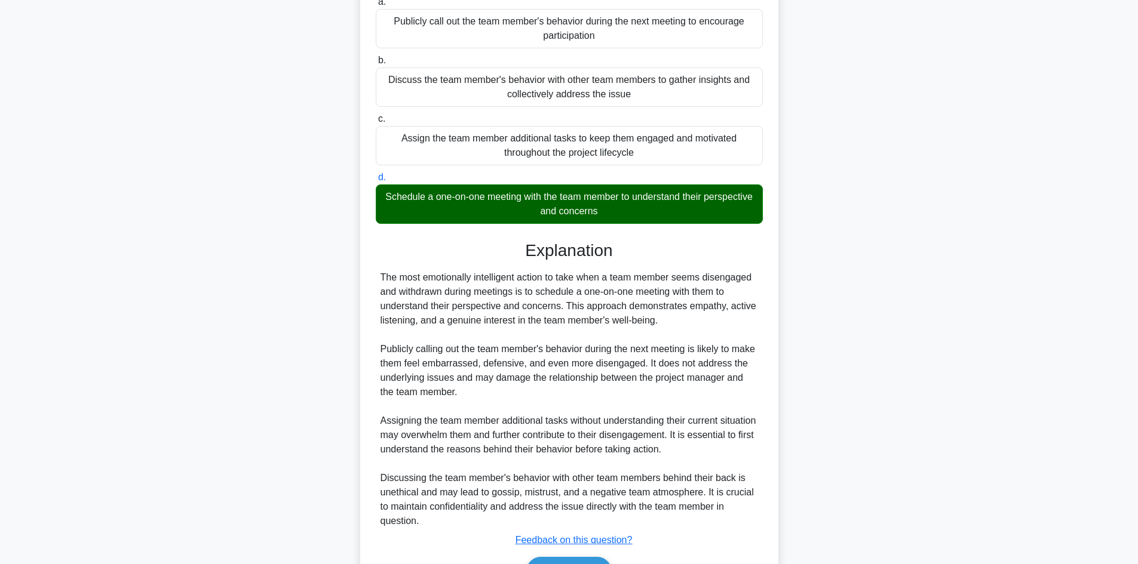
scroll to position [230, 0]
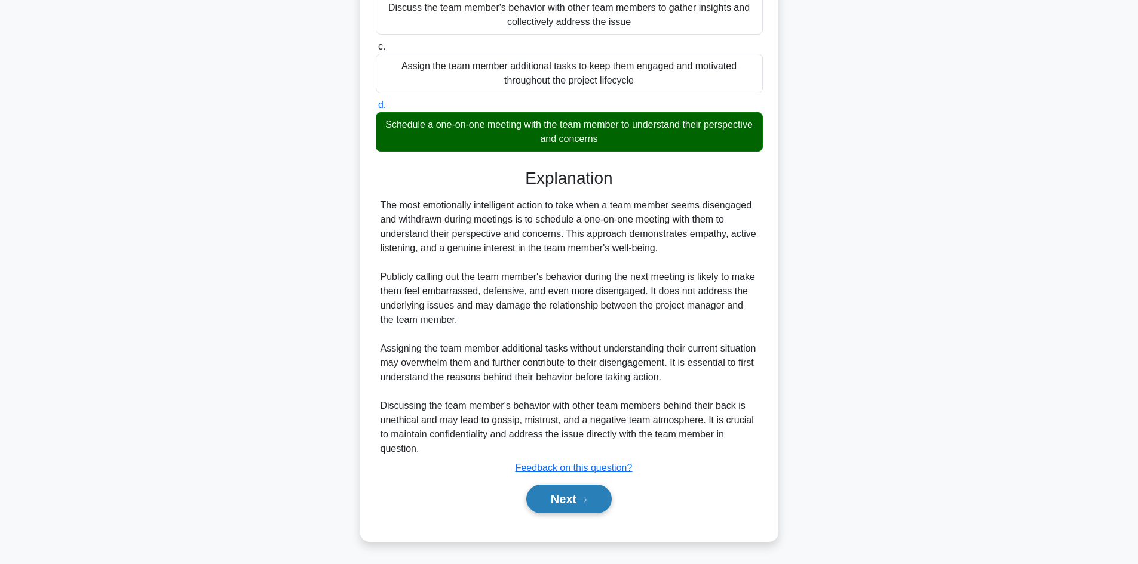
click at [563, 497] on button "Next" at bounding box center [568, 499] width 85 height 29
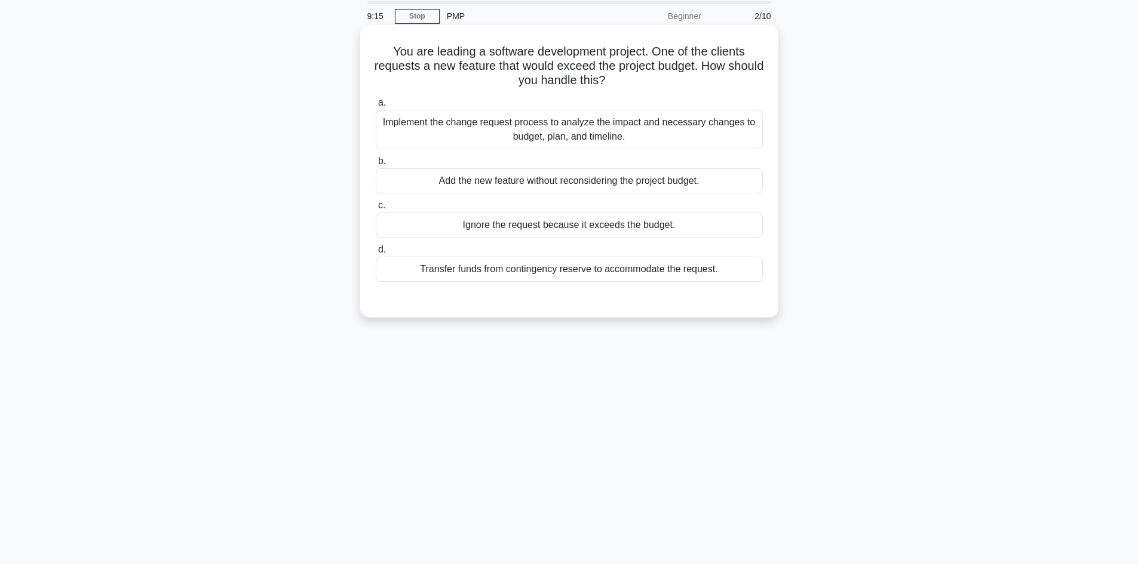
scroll to position [21, 0]
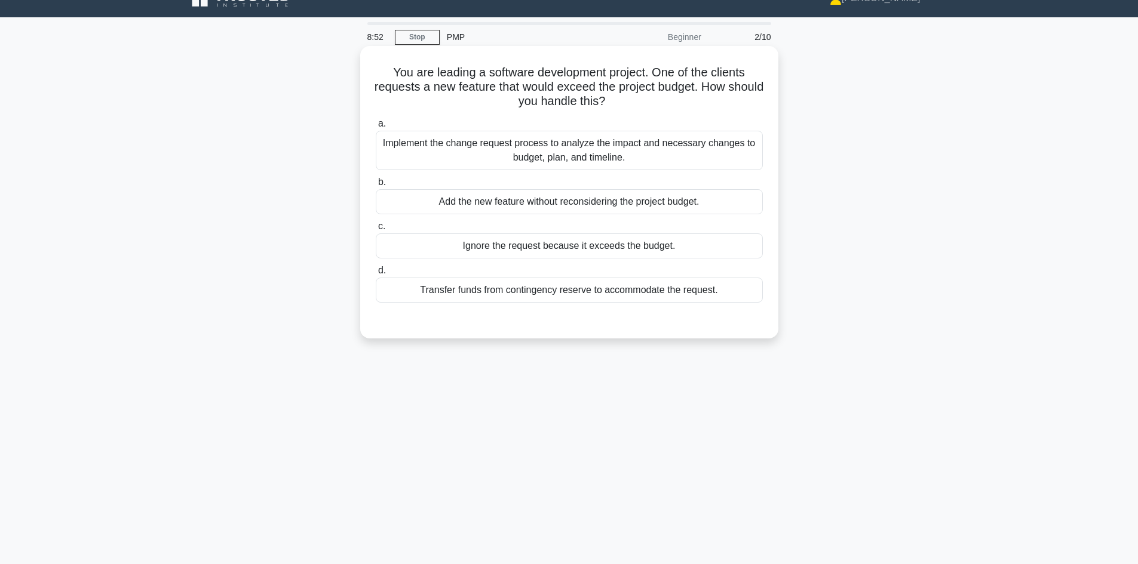
click at [576, 156] on div "Implement the change request process to analyze the impact and necessary change…" at bounding box center [569, 150] width 387 height 39
click at [376, 128] on input "a. Implement the change request process to analyze the impact and necessary cha…" at bounding box center [376, 124] width 0 height 8
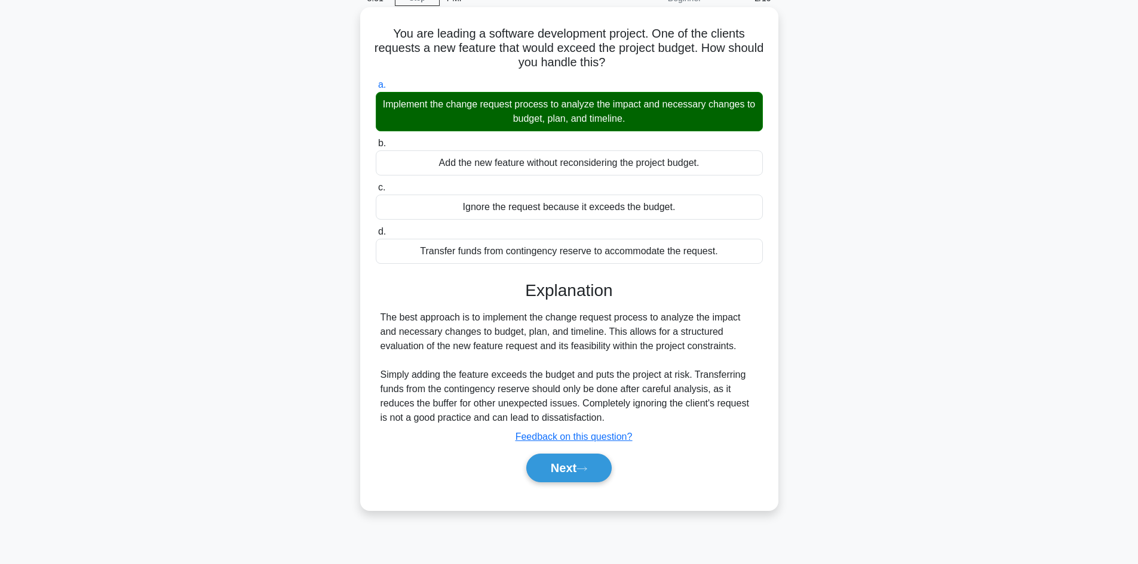
scroll to position [81, 0]
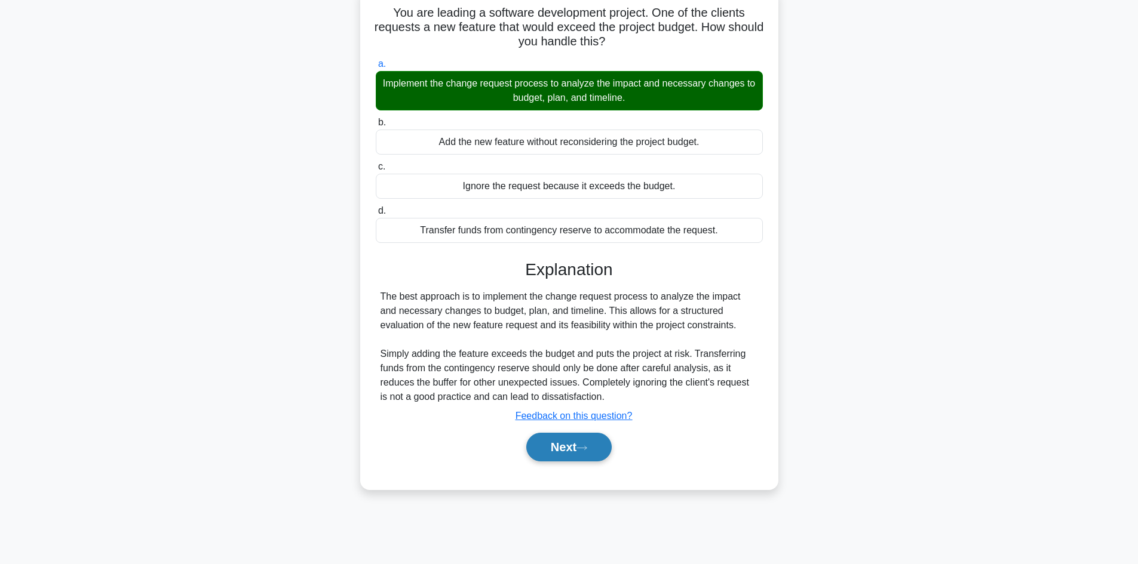
click at [571, 453] on button "Next" at bounding box center [568, 447] width 85 height 29
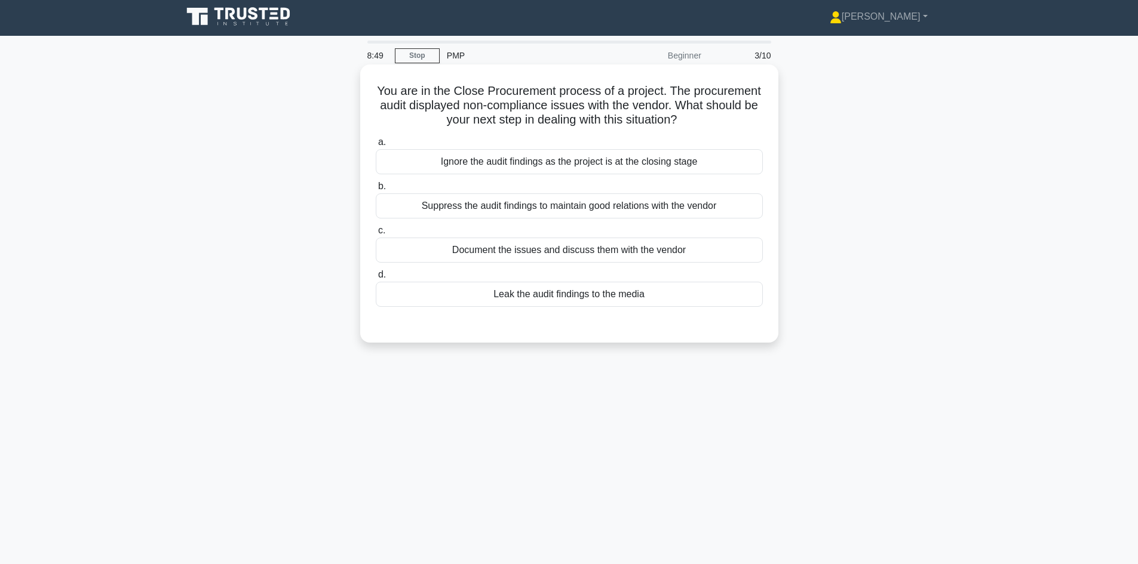
scroll to position [0, 0]
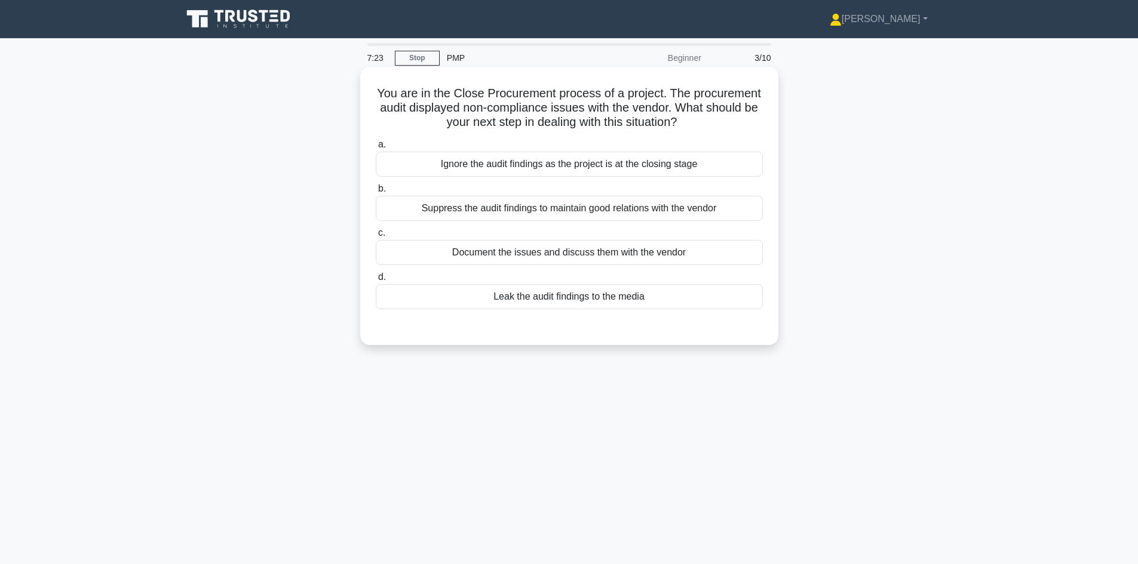
click at [612, 255] on div "Document the issues and discuss them with the vendor" at bounding box center [569, 252] width 387 height 25
click at [376, 237] on input "c. Document the issues and discuss them with the vendor" at bounding box center [376, 233] width 0 height 8
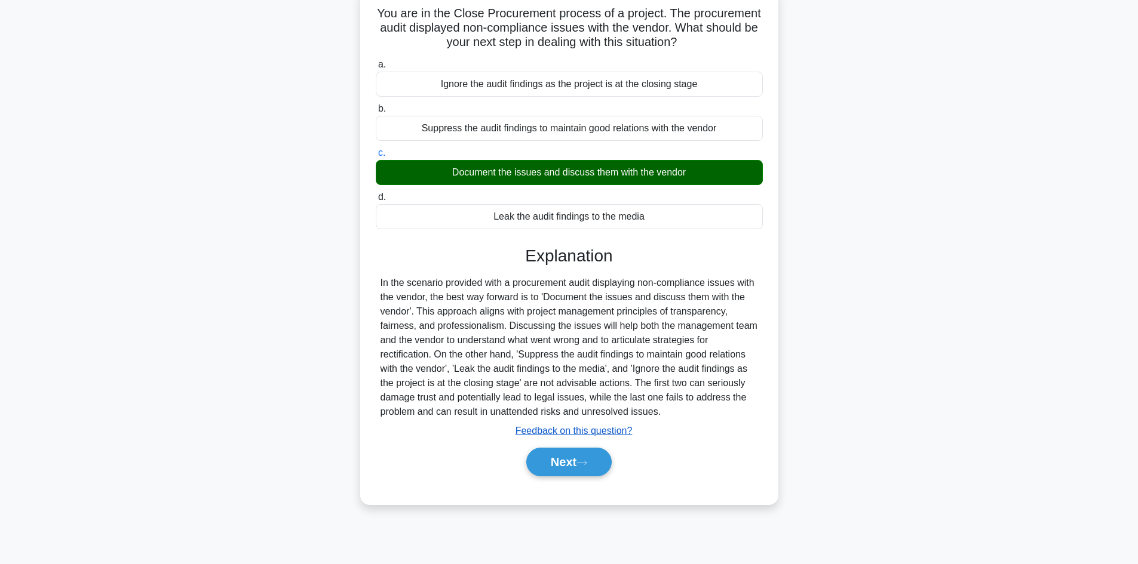
scroll to position [81, 0]
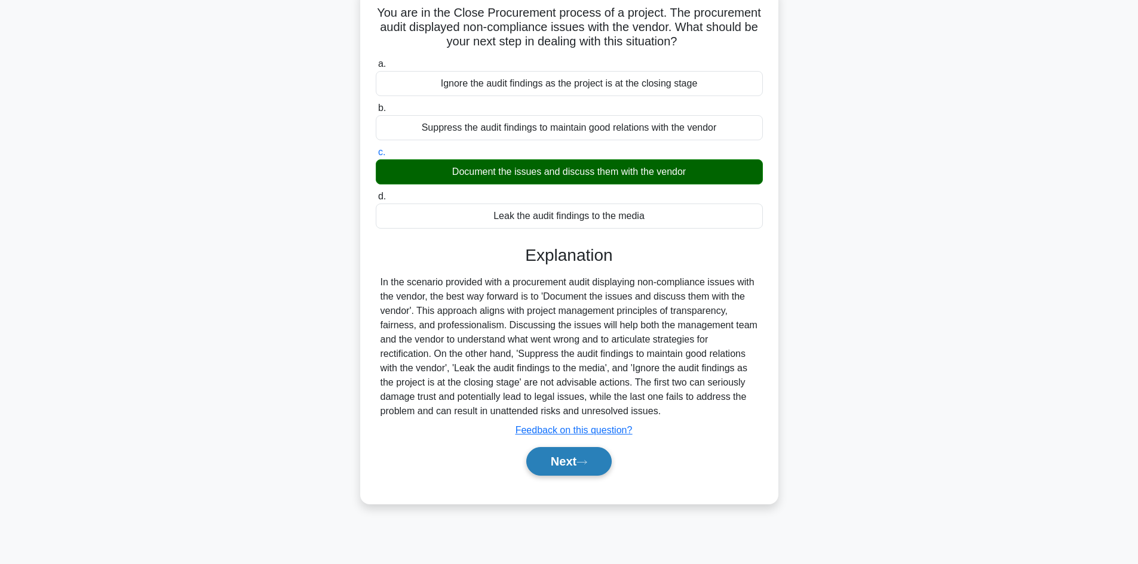
click at [581, 460] on icon at bounding box center [581, 462] width 11 height 7
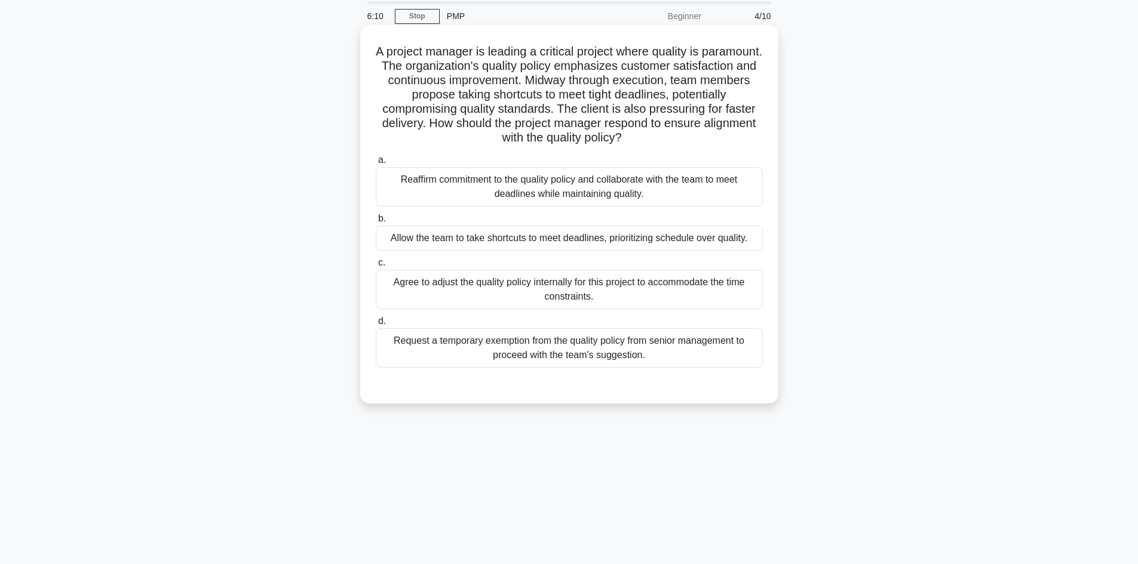
scroll to position [21, 0]
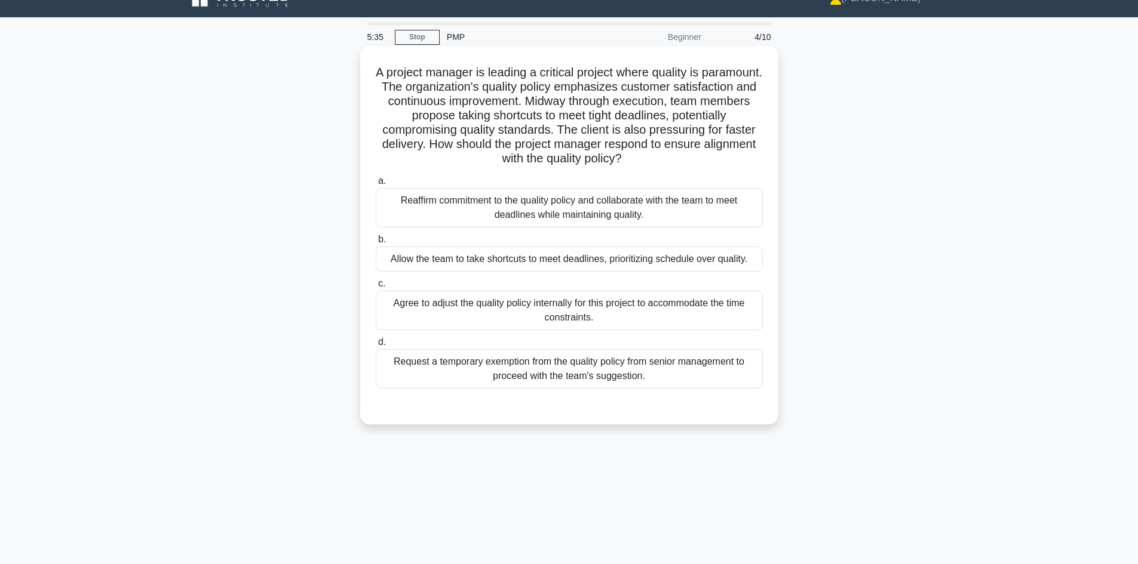
click at [563, 210] on div "Reaffirm commitment to the quality policy and collaborate with the team to meet…" at bounding box center [569, 207] width 387 height 39
click at [376, 185] on input "a. Reaffirm commitment to the quality policy and collaborate with the team to m…" at bounding box center [376, 181] width 0 height 8
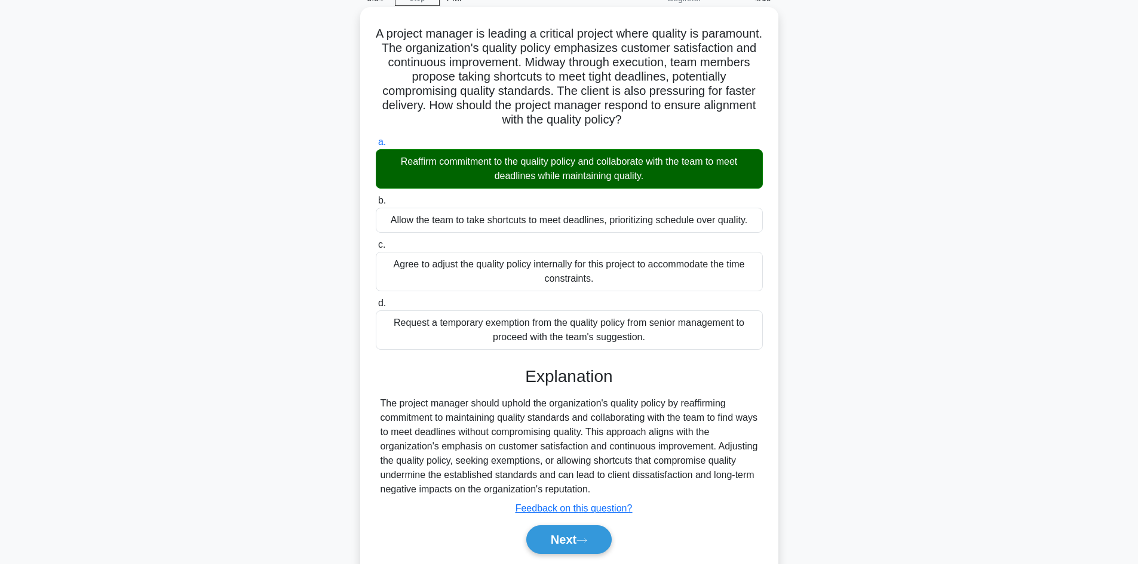
scroll to position [101, 0]
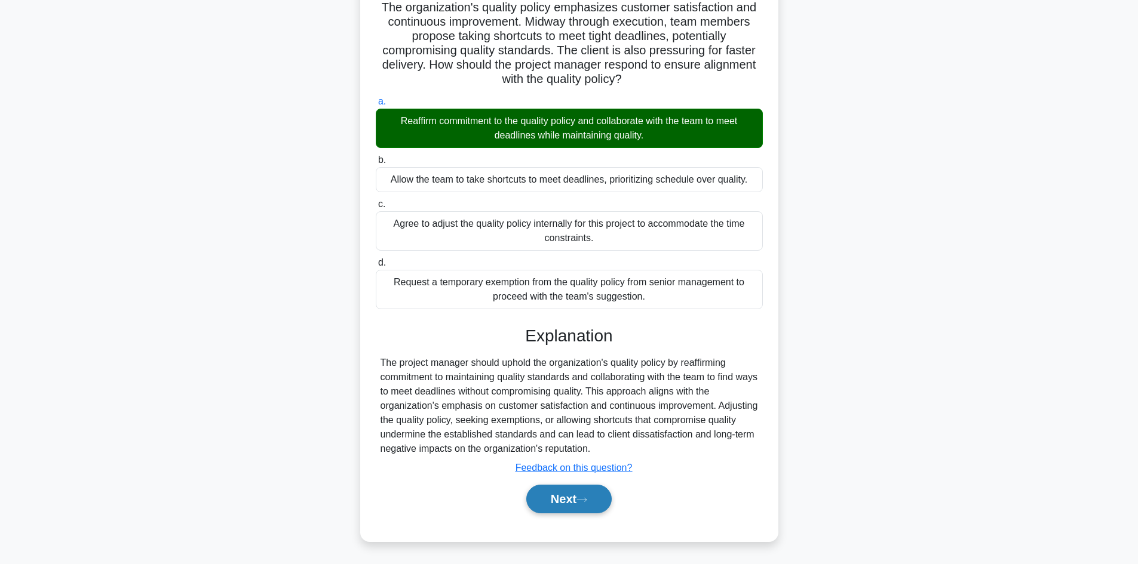
click at [565, 502] on button "Next" at bounding box center [568, 499] width 85 height 29
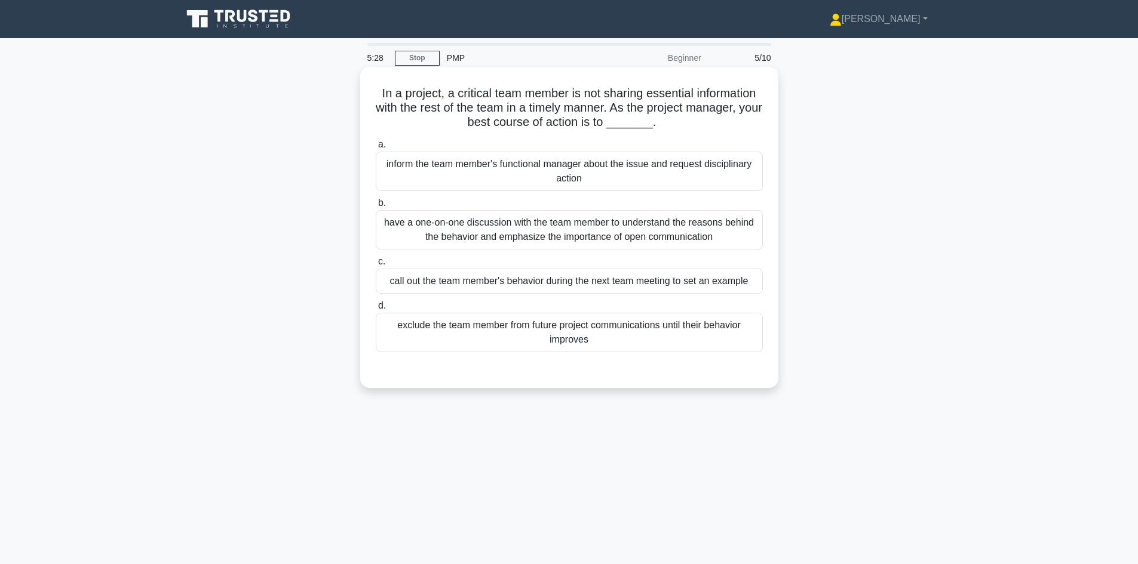
scroll to position [60, 0]
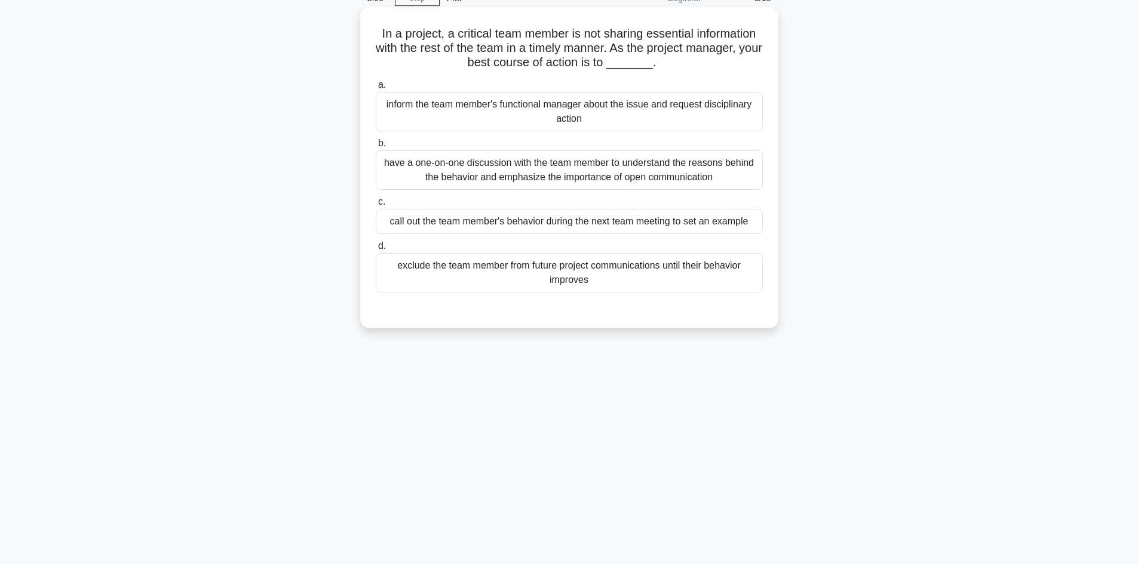
click at [560, 170] on div "have a one-on-one discussion with the team member to understand the reasons beh…" at bounding box center [569, 169] width 387 height 39
click at [376, 147] on input "b. have a one-on-one discussion with the team member to understand the reasons …" at bounding box center [376, 144] width 0 height 8
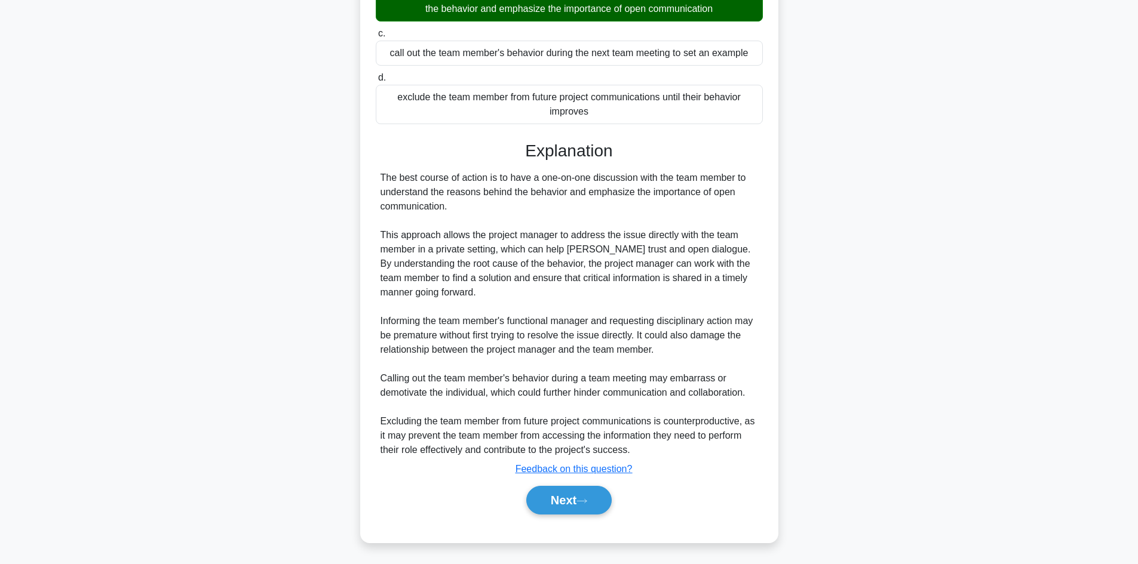
scroll to position [230, 0]
click at [563, 502] on button "Next" at bounding box center [568, 499] width 85 height 29
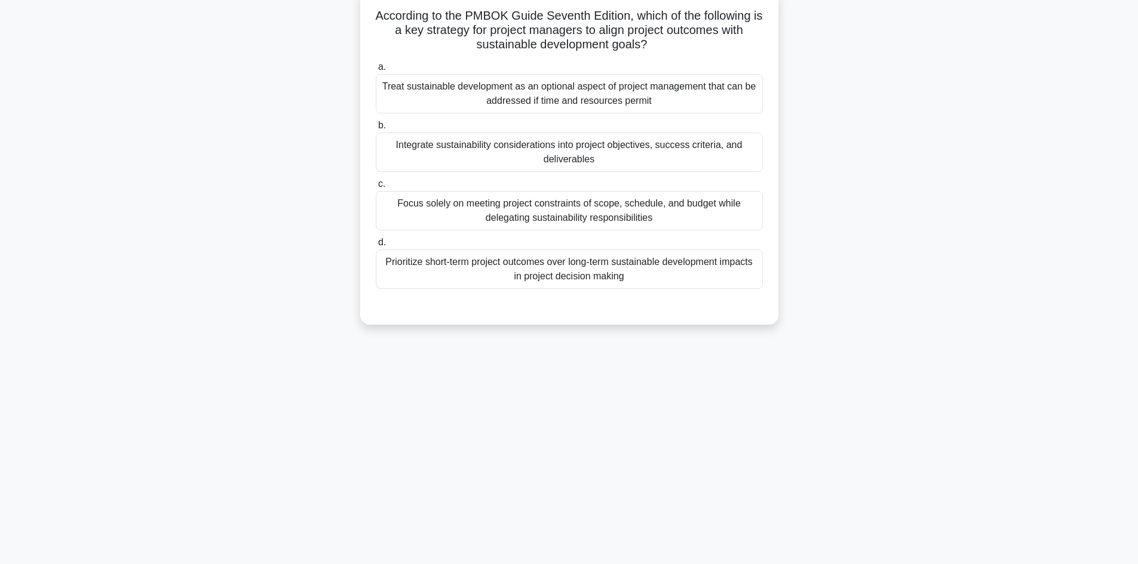
scroll to position [81, 0]
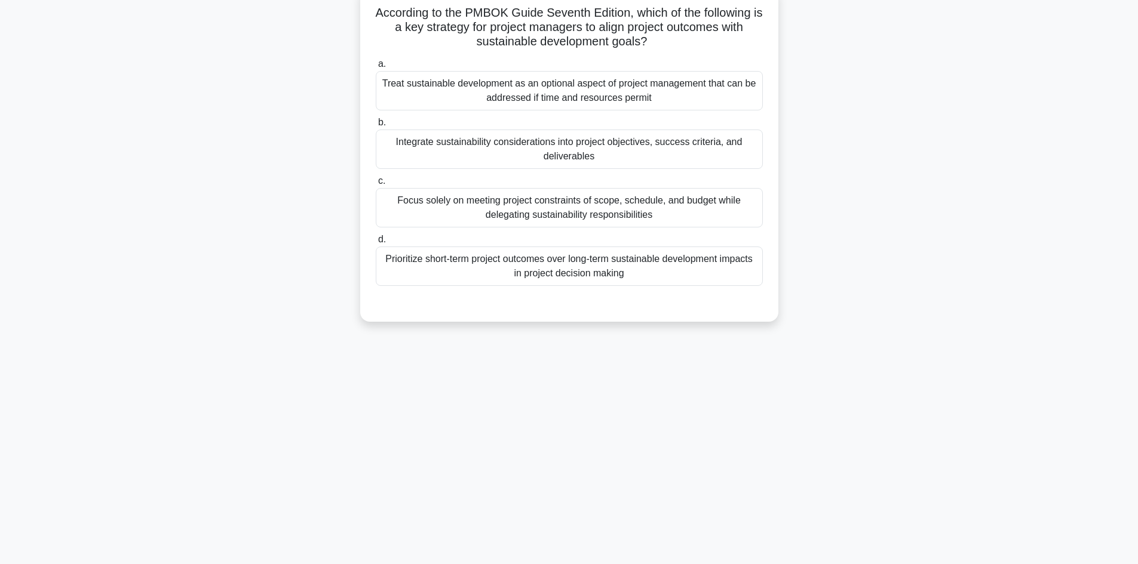
click at [591, 153] on div "Integrate sustainability considerations into project objectives, success criter…" at bounding box center [569, 149] width 387 height 39
click at [376, 127] on input "b. Integrate sustainability considerations into project objectives, success cri…" at bounding box center [376, 123] width 0 height 8
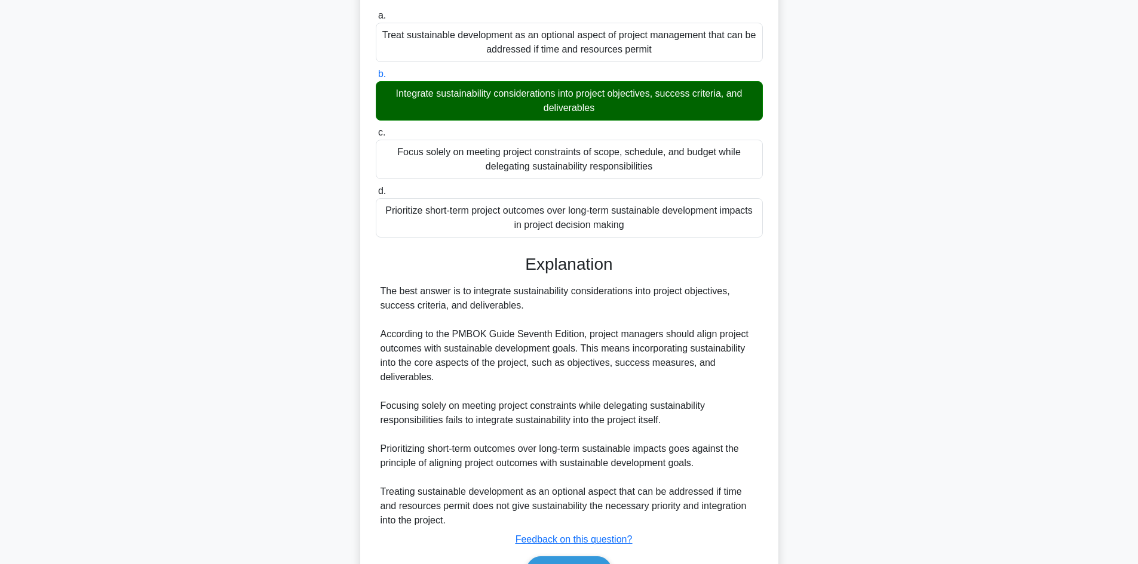
scroll to position [201, 0]
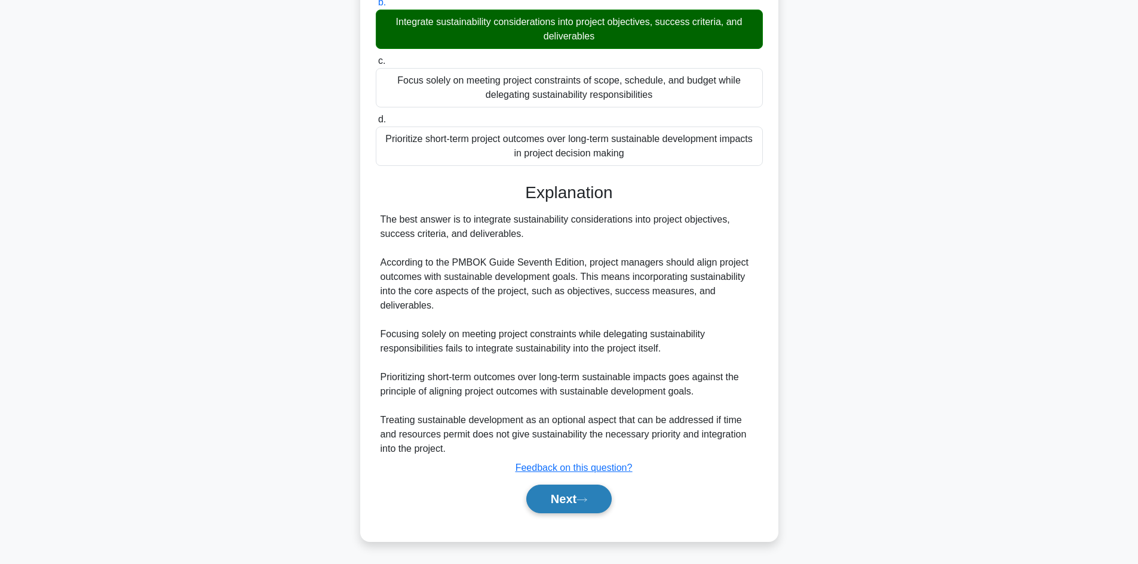
click at [557, 506] on button "Next" at bounding box center [568, 499] width 85 height 29
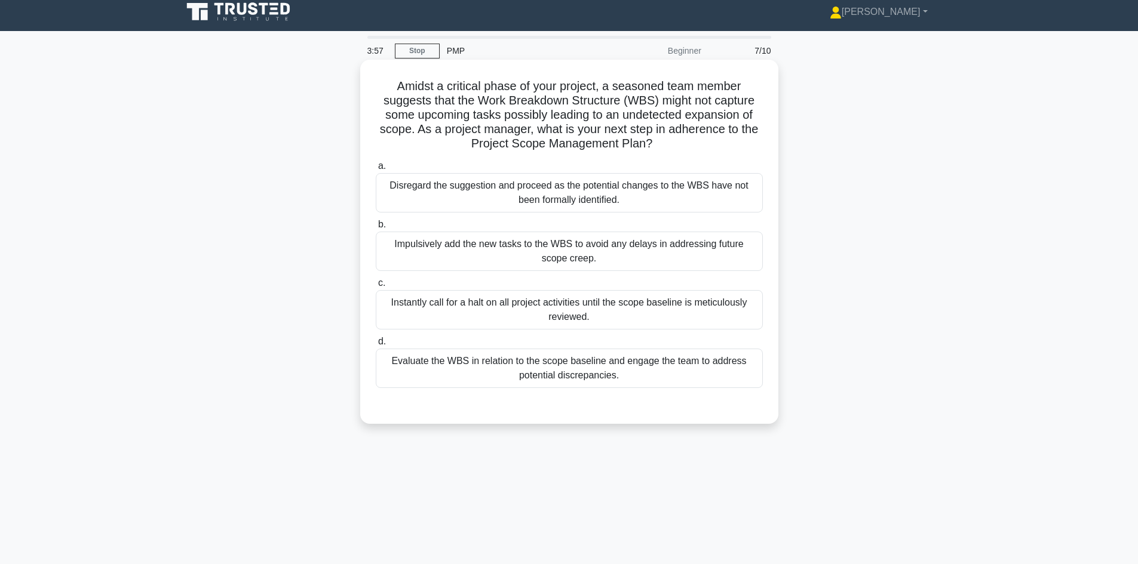
scroll to position [0, 0]
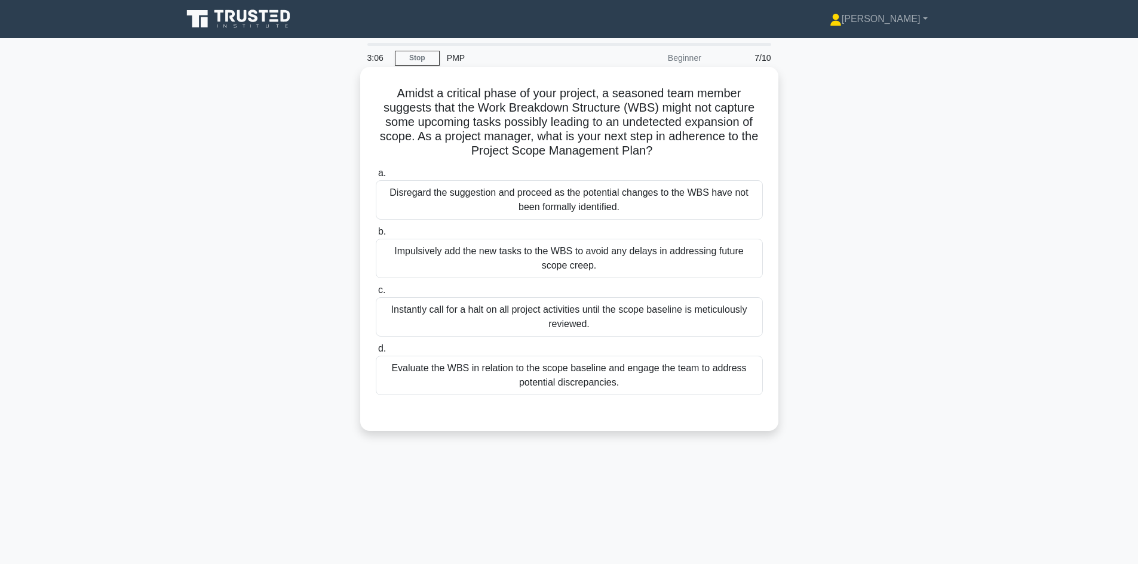
click at [510, 379] on div "Evaluate the WBS in relation to the scope baseline and engage the team to addre…" at bounding box center [569, 375] width 387 height 39
click at [376, 353] on input "d. Evaluate the WBS in relation to the scope baseline and engage the team to ad…" at bounding box center [376, 349] width 0 height 8
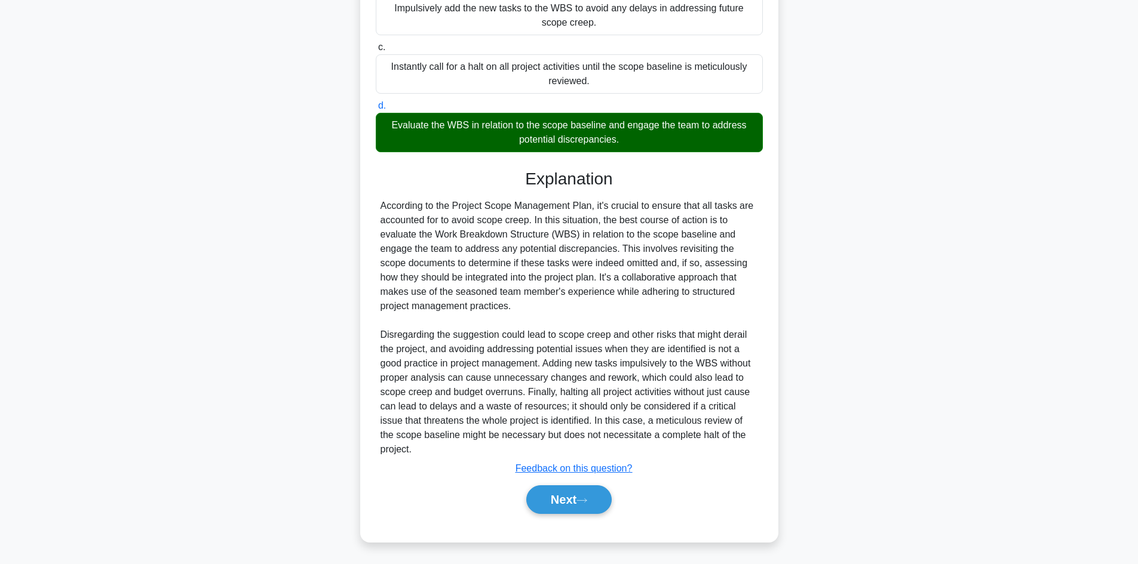
scroll to position [244, 0]
click at [565, 495] on button "Next" at bounding box center [568, 499] width 85 height 29
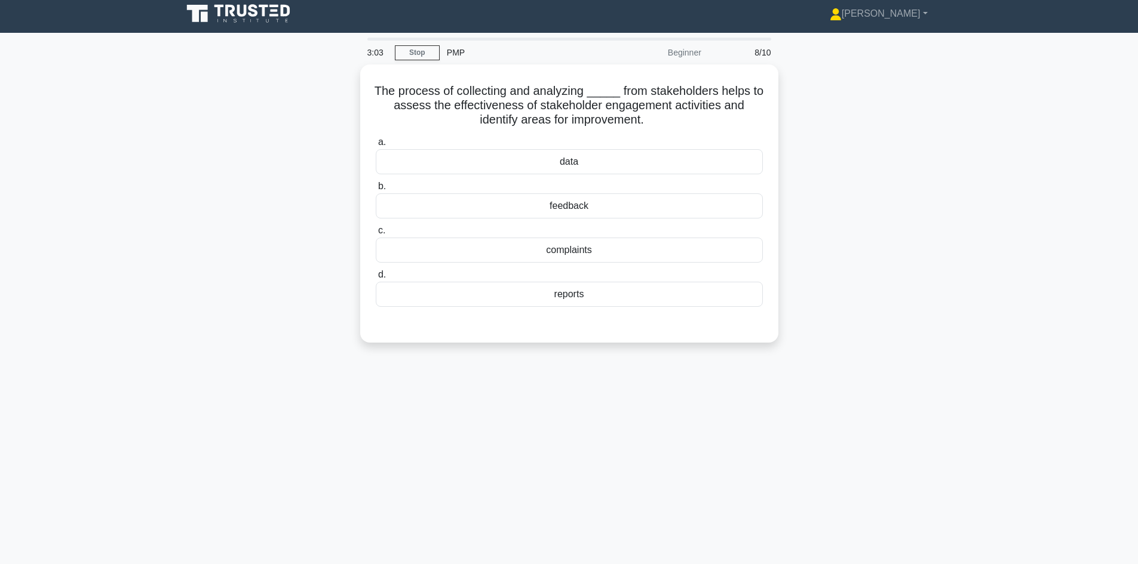
scroll to position [0, 0]
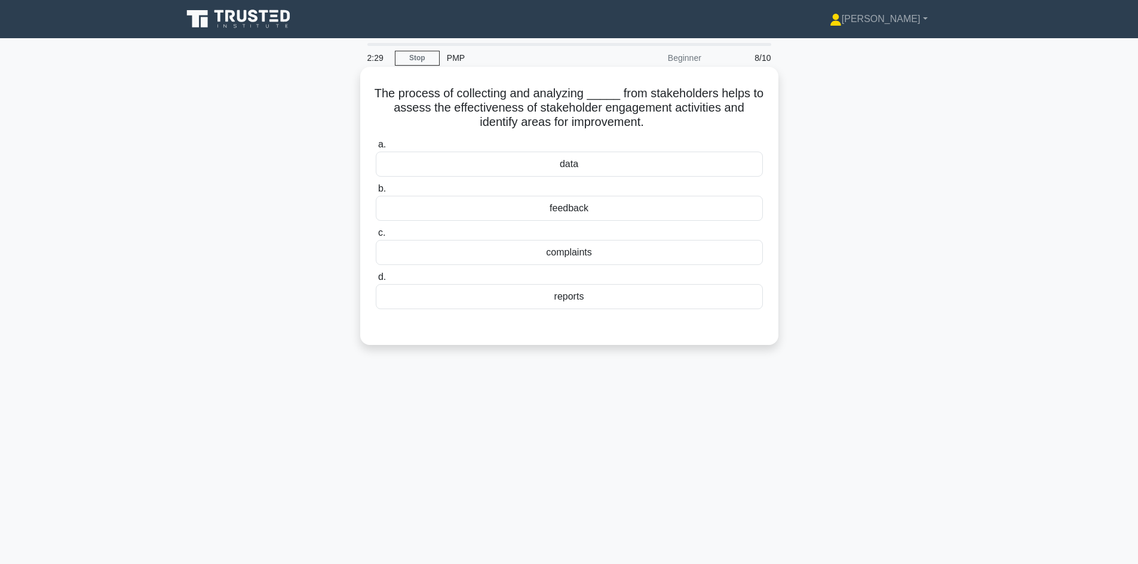
click at [566, 303] on div "reports" at bounding box center [569, 296] width 387 height 25
click at [376, 281] on input "d. reports" at bounding box center [376, 277] width 0 height 8
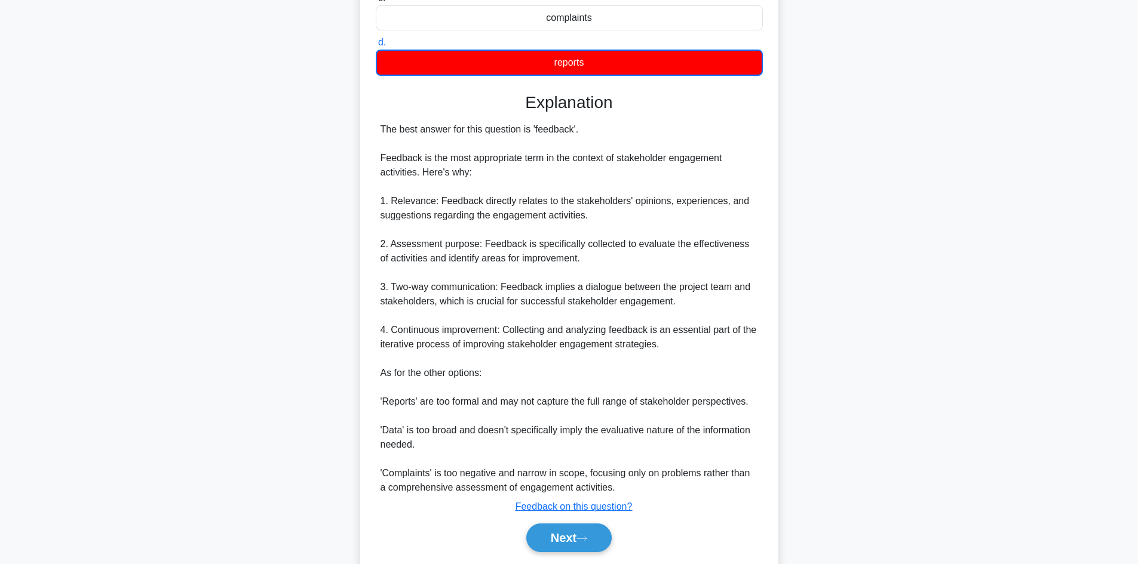
scroll to position [274, 0]
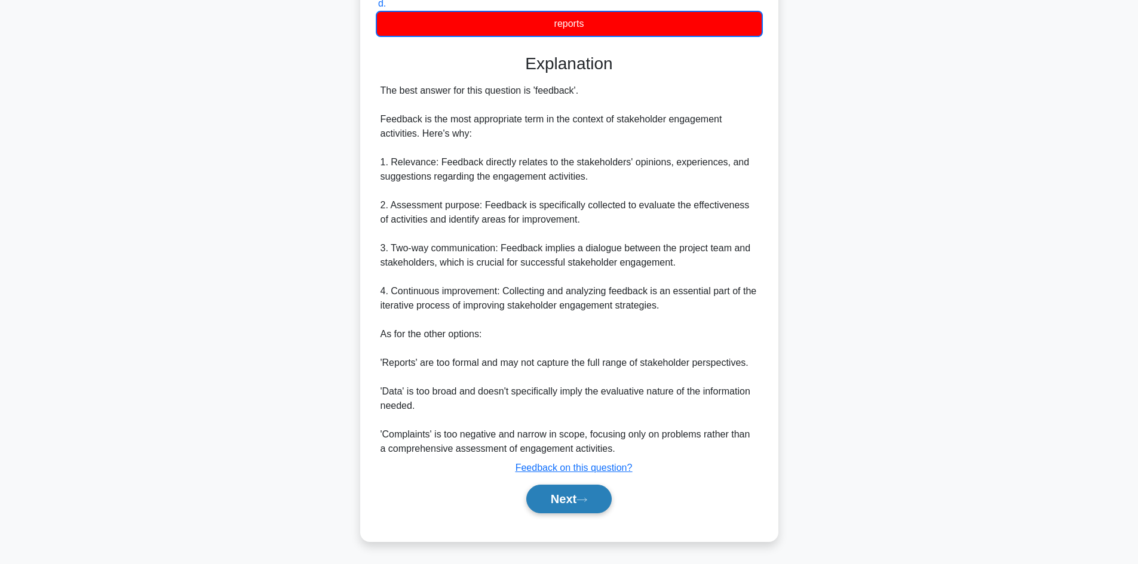
click at [552, 505] on button "Next" at bounding box center [568, 499] width 85 height 29
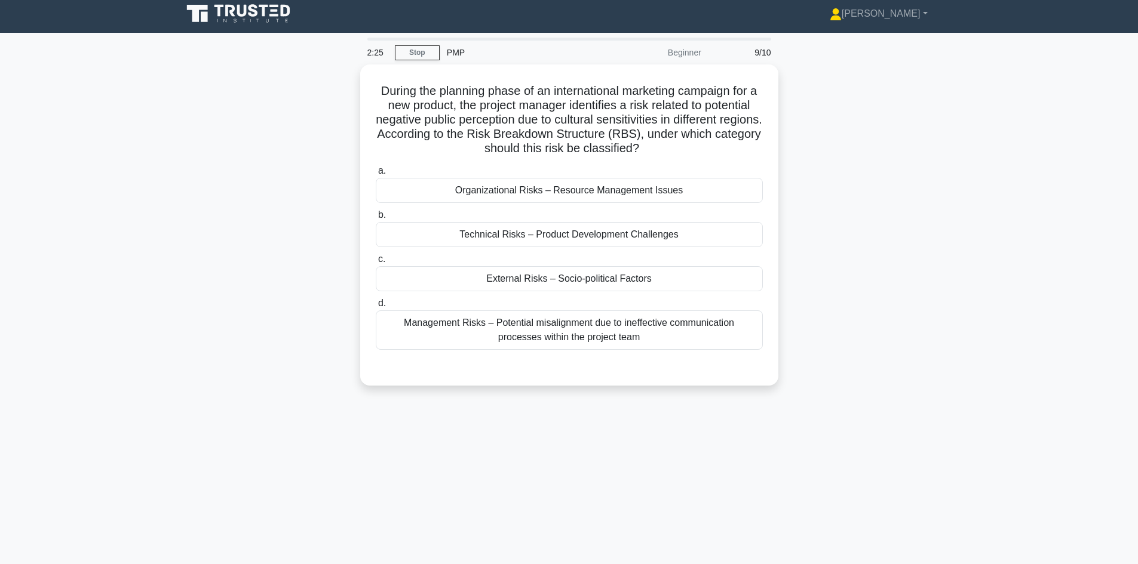
scroll to position [0, 0]
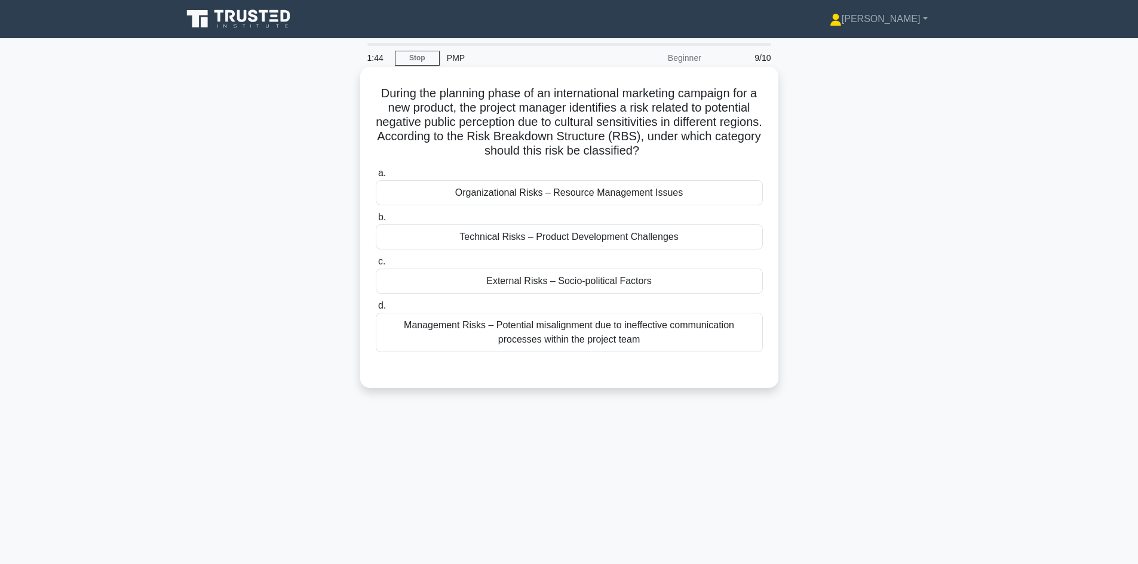
click at [535, 284] on div "External Risks – Socio-political Factors" at bounding box center [569, 281] width 387 height 25
click at [376, 266] on input "c. External Risks – Socio-political Factors" at bounding box center [376, 262] width 0 height 8
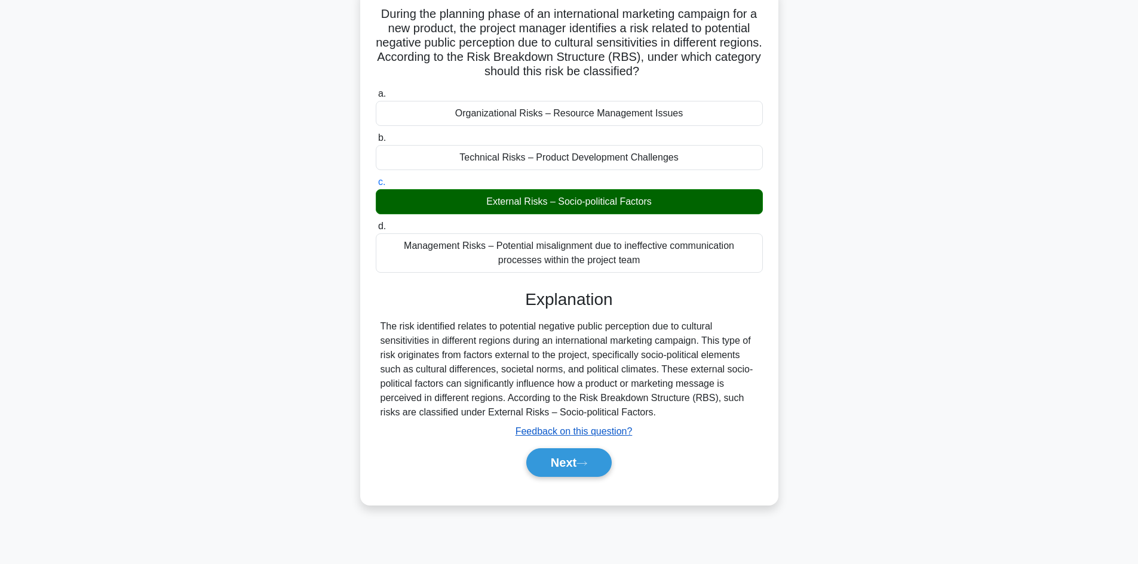
scroll to position [81, 0]
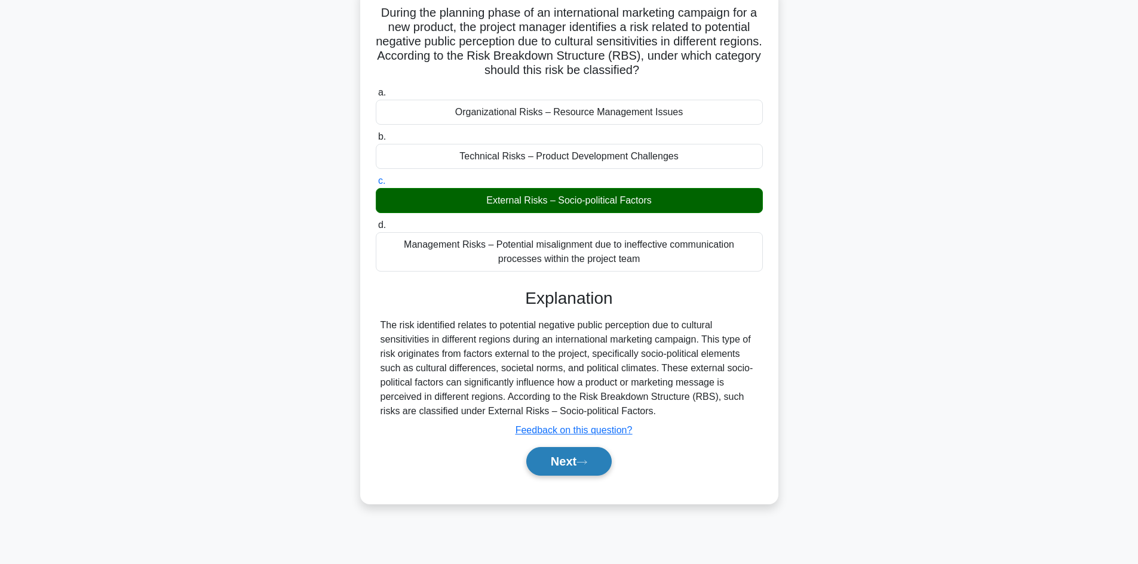
click at [558, 463] on button "Next" at bounding box center [568, 461] width 85 height 29
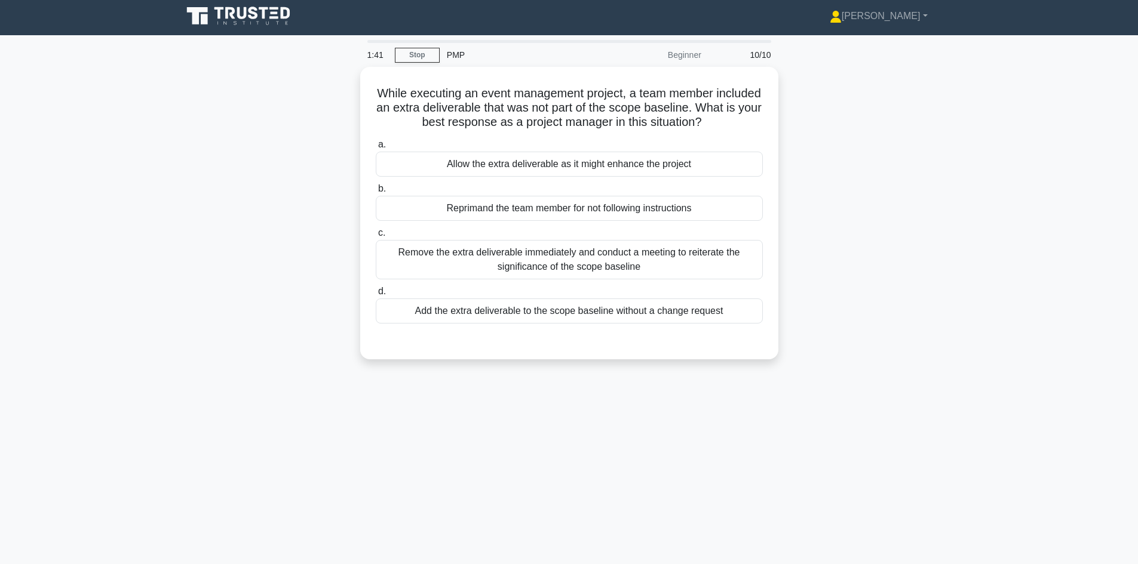
scroll to position [0, 0]
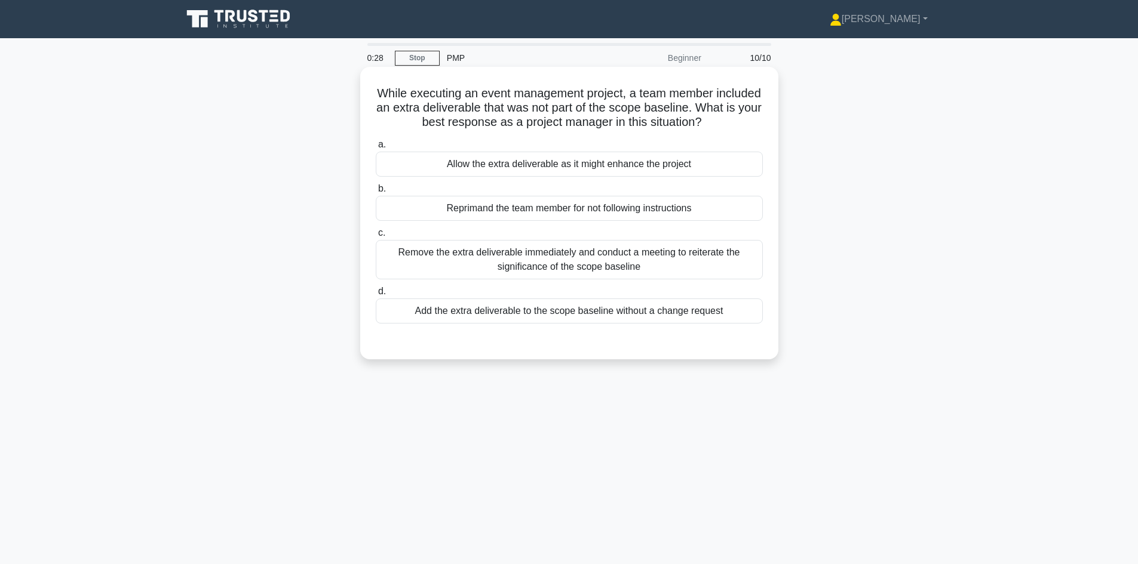
click at [662, 168] on div "Allow the extra deliverable as it might enhance the project" at bounding box center [569, 164] width 387 height 25
click at [376, 149] on input "a. Allow the extra deliverable as it might enhance the project" at bounding box center [376, 145] width 0 height 8
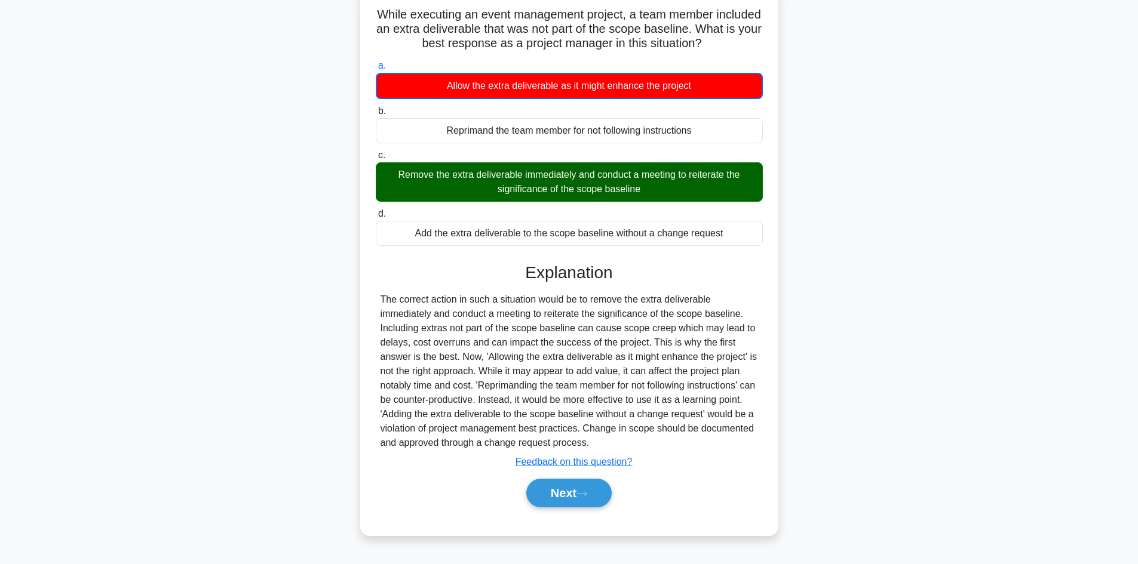
scroll to position [81, 0]
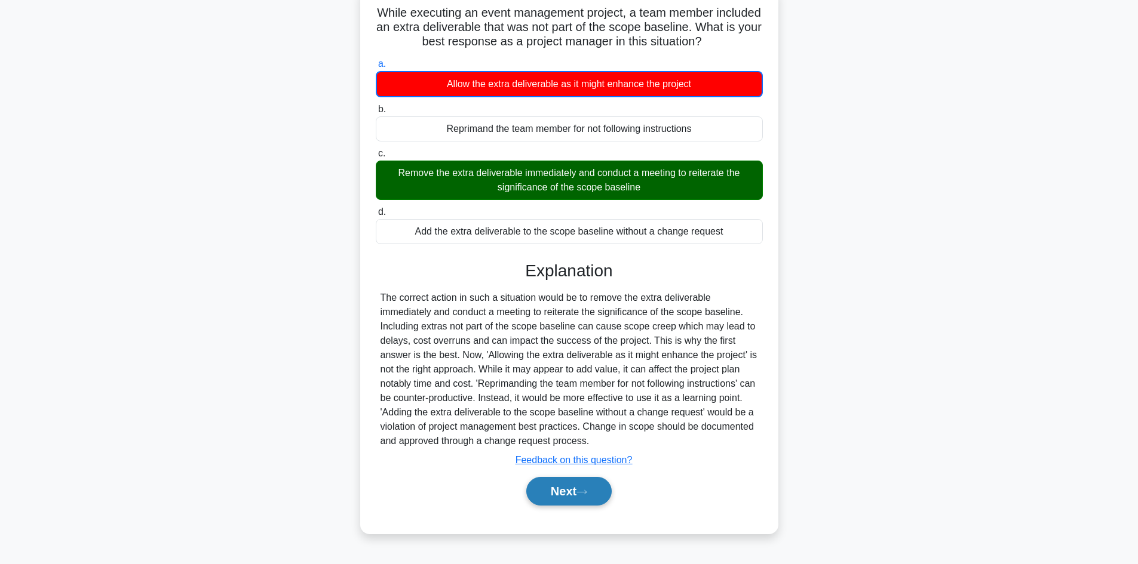
click at [563, 491] on button "Next" at bounding box center [568, 491] width 85 height 29
